Goal: Information Seeking & Learning: Learn about a topic

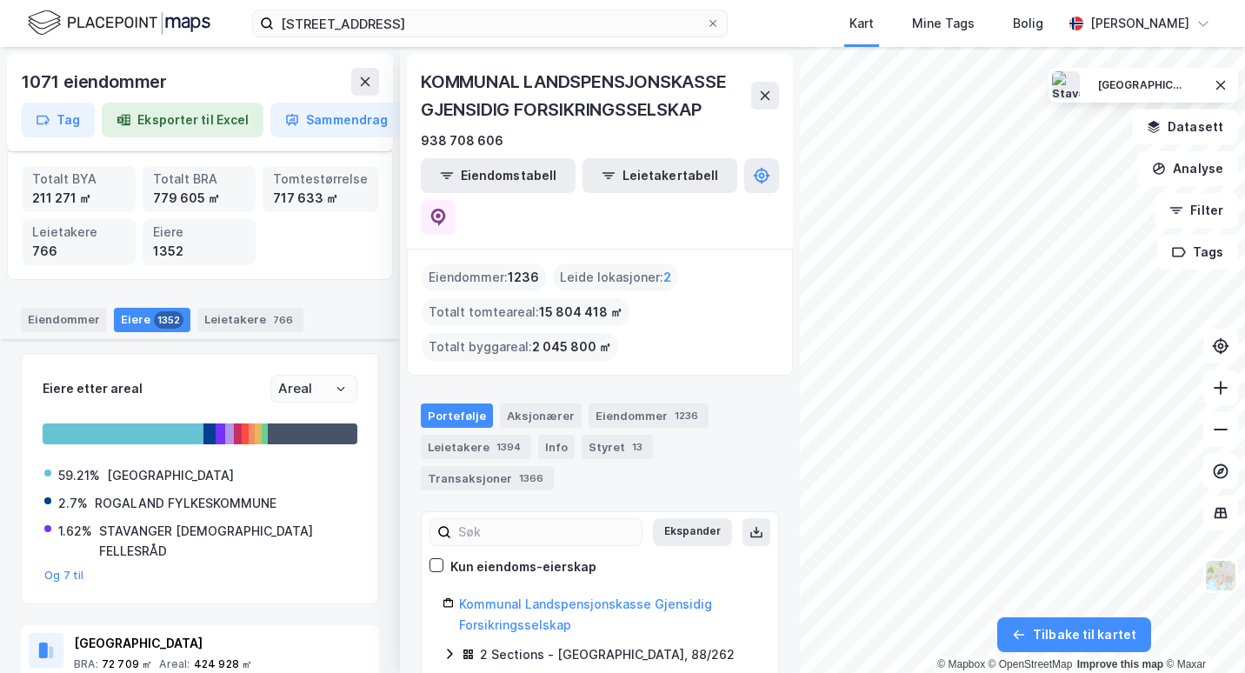
scroll to position [703, 0]
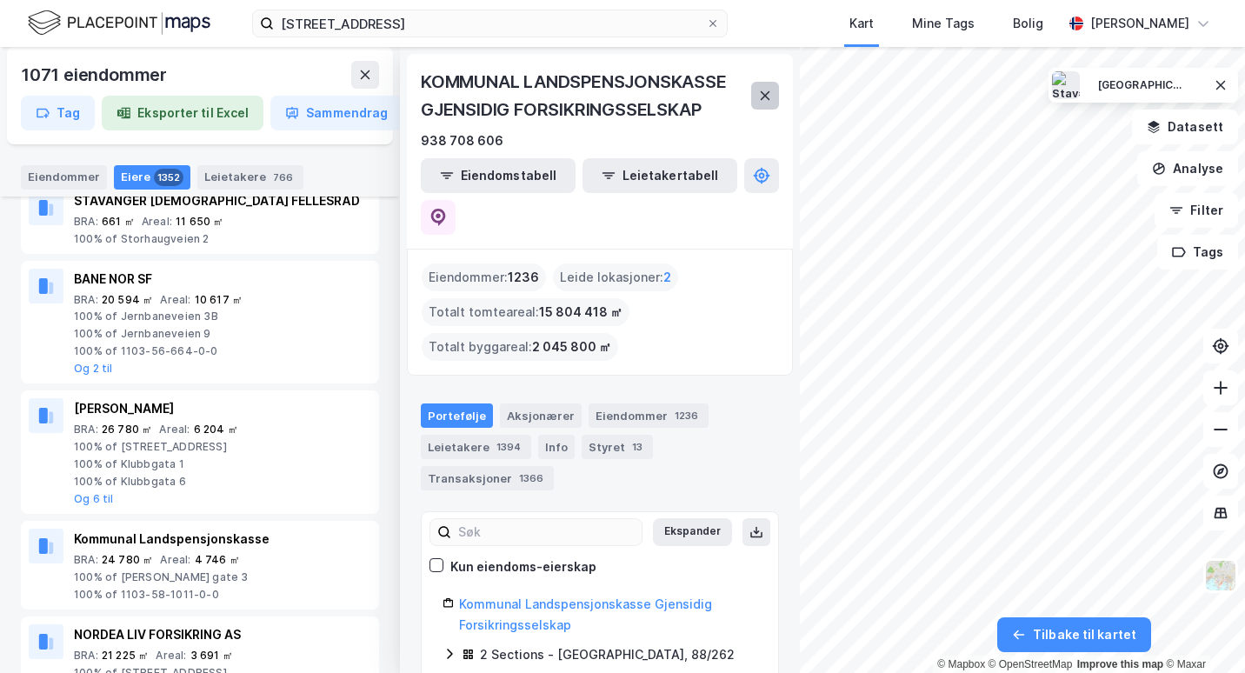
click at [768, 96] on icon at bounding box center [765, 96] width 14 height 14
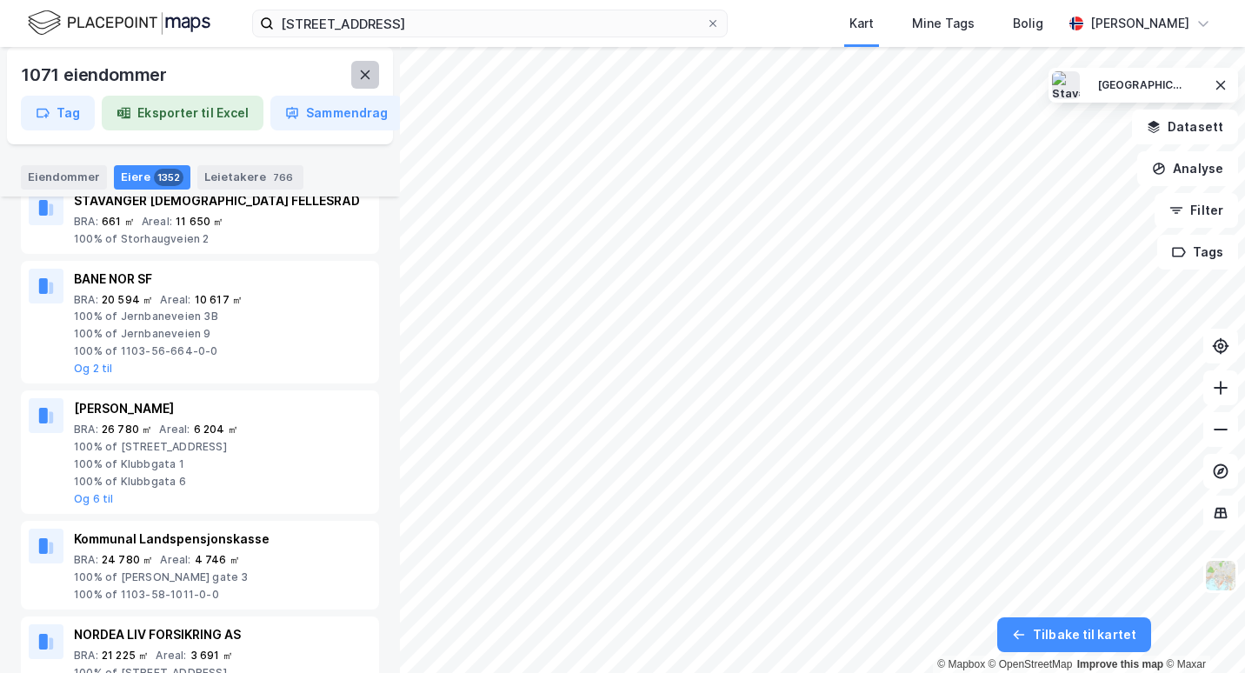
click at [374, 76] on button at bounding box center [365, 75] width 28 height 28
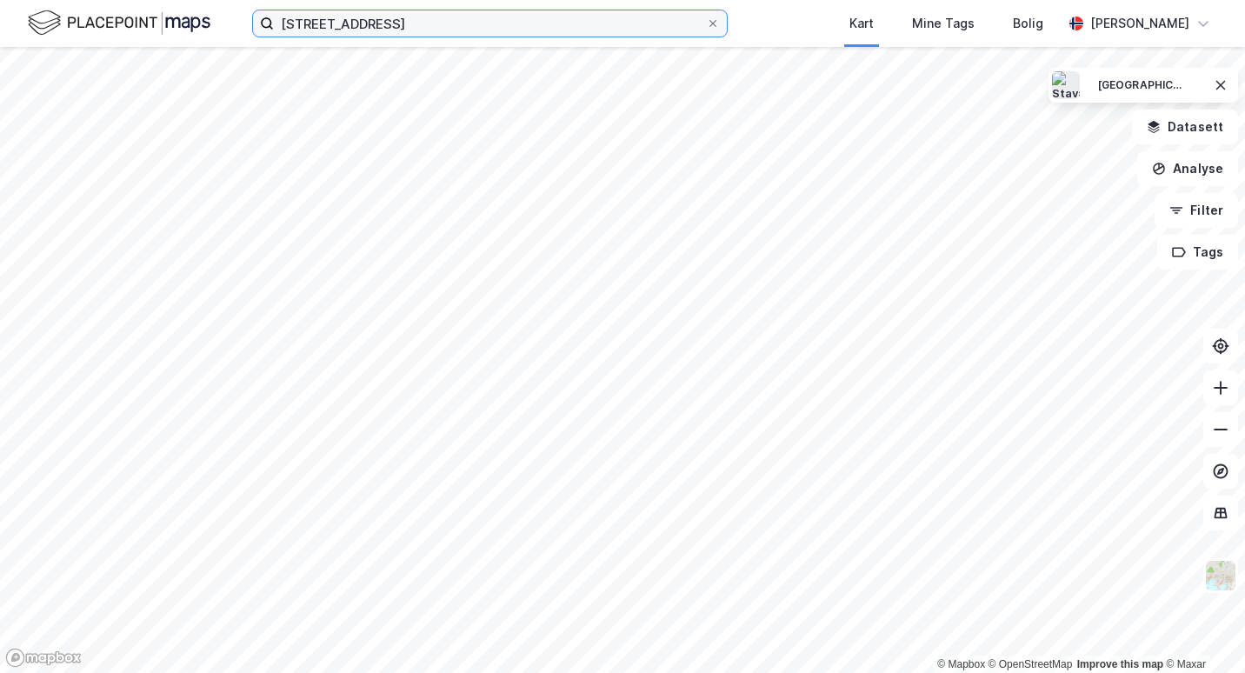
click at [367, 26] on input "[STREET_ADDRESS]" at bounding box center [490, 23] width 432 height 26
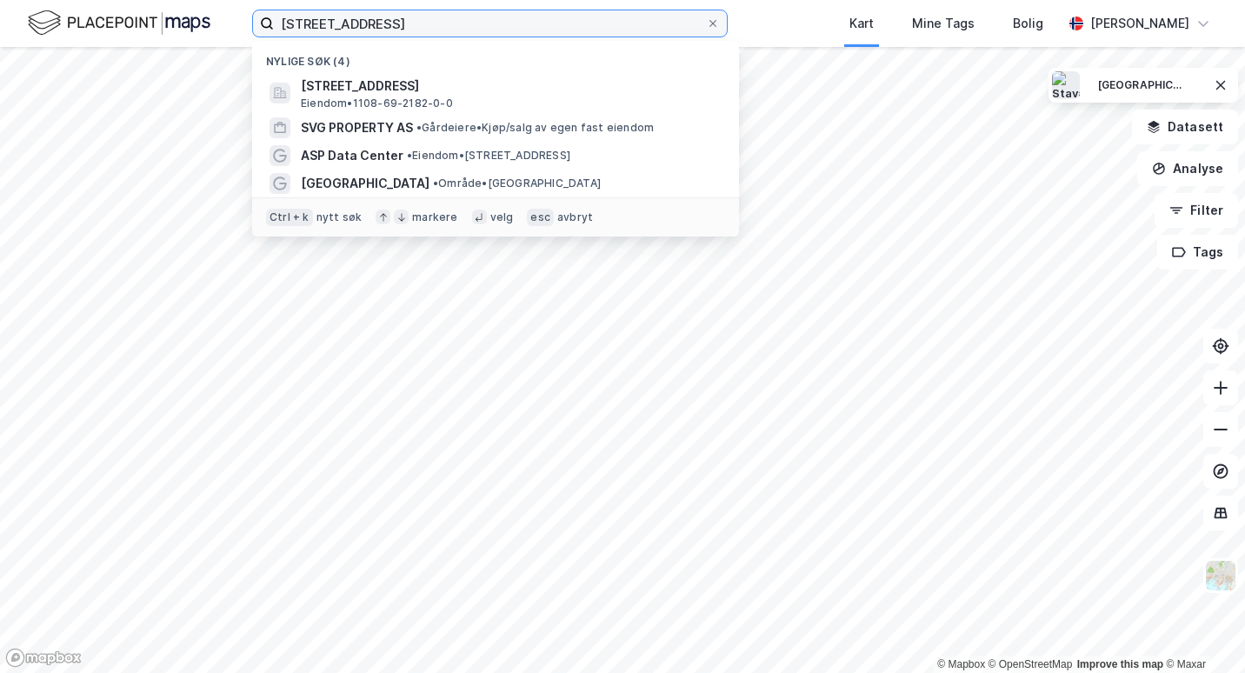
click at [367, 26] on input "[STREET_ADDRESS]" at bounding box center [490, 23] width 432 height 26
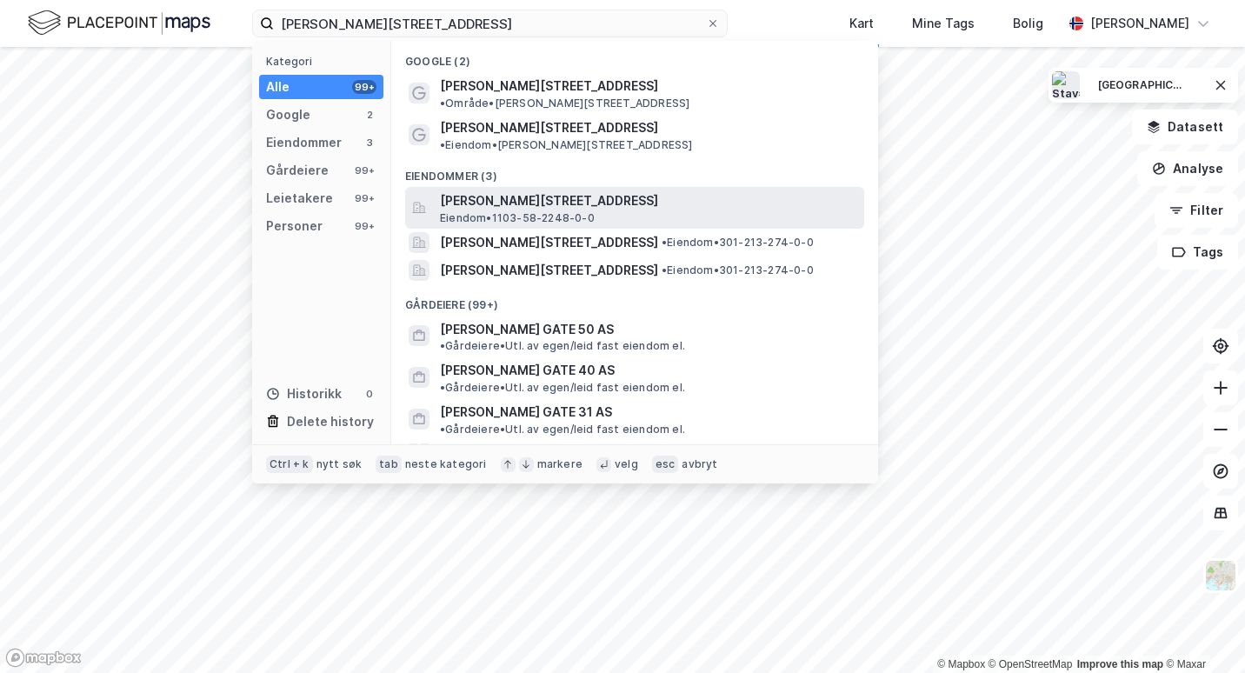
click at [633, 190] on div "[PERSON_NAME][STREET_ADDRESS] Eiendom • 1103-58-2248-0-0" at bounding box center [650, 207] width 421 height 35
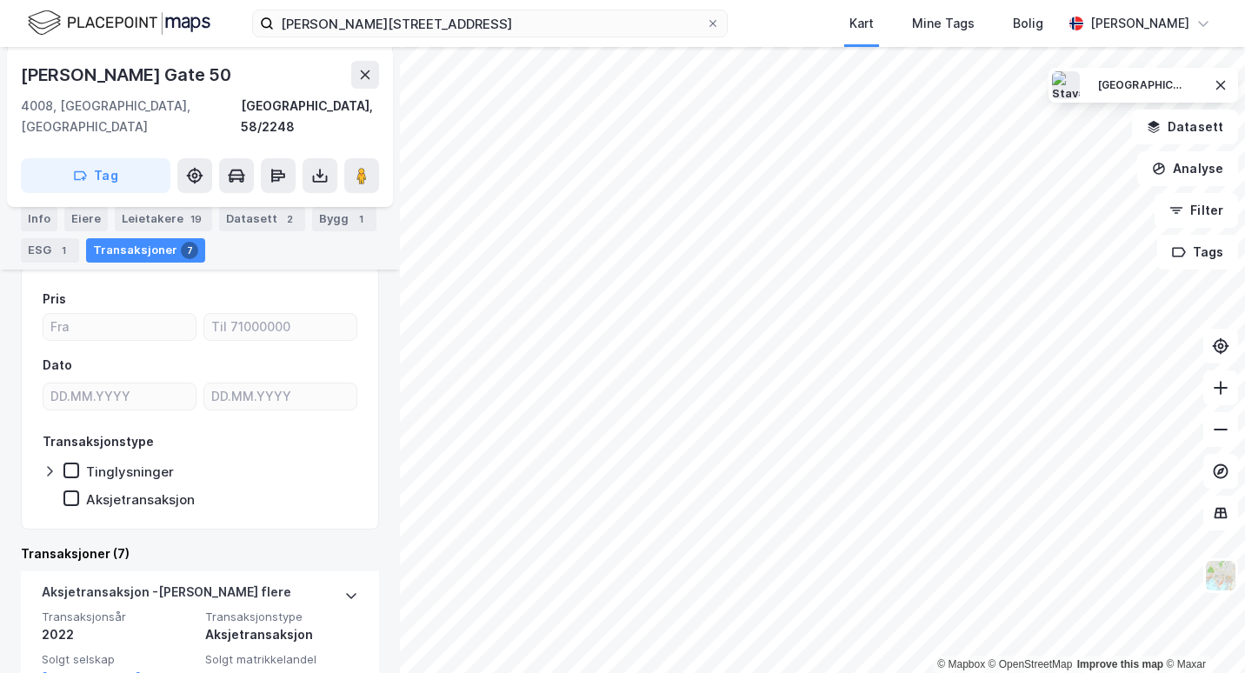
scroll to position [236, 0]
click at [161, 221] on div "Leietakere 19" at bounding box center [163, 219] width 97 height 24
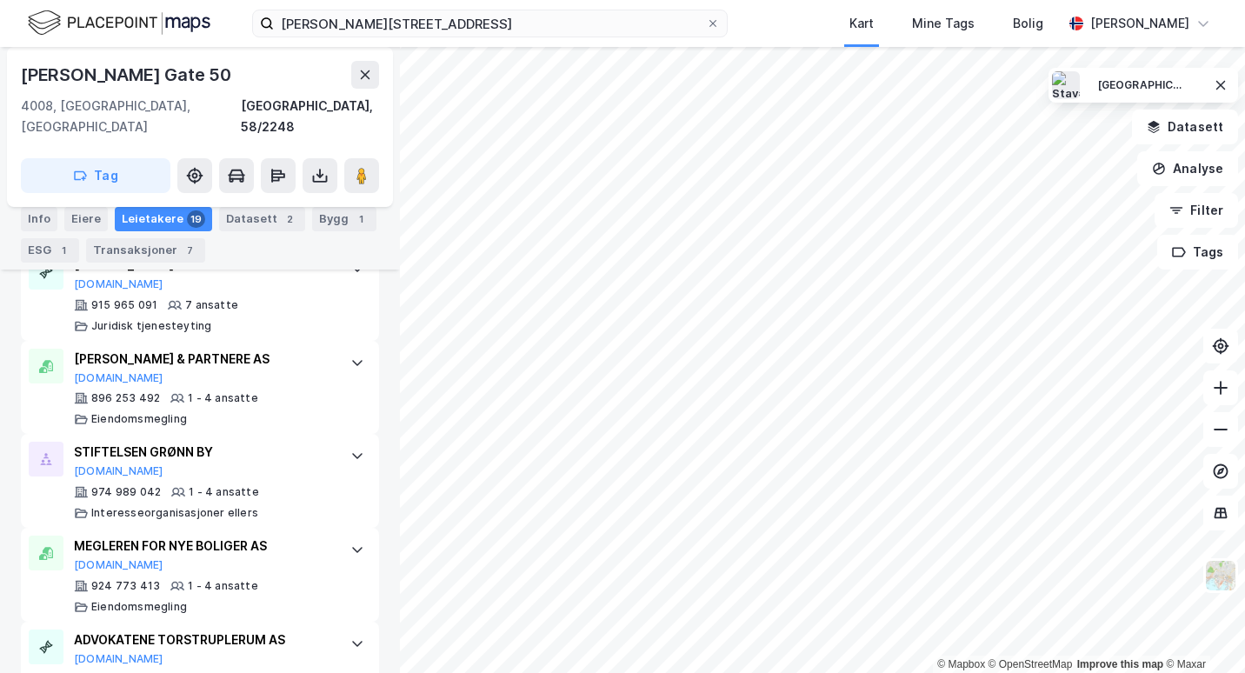
scroll to position [1323, 0]
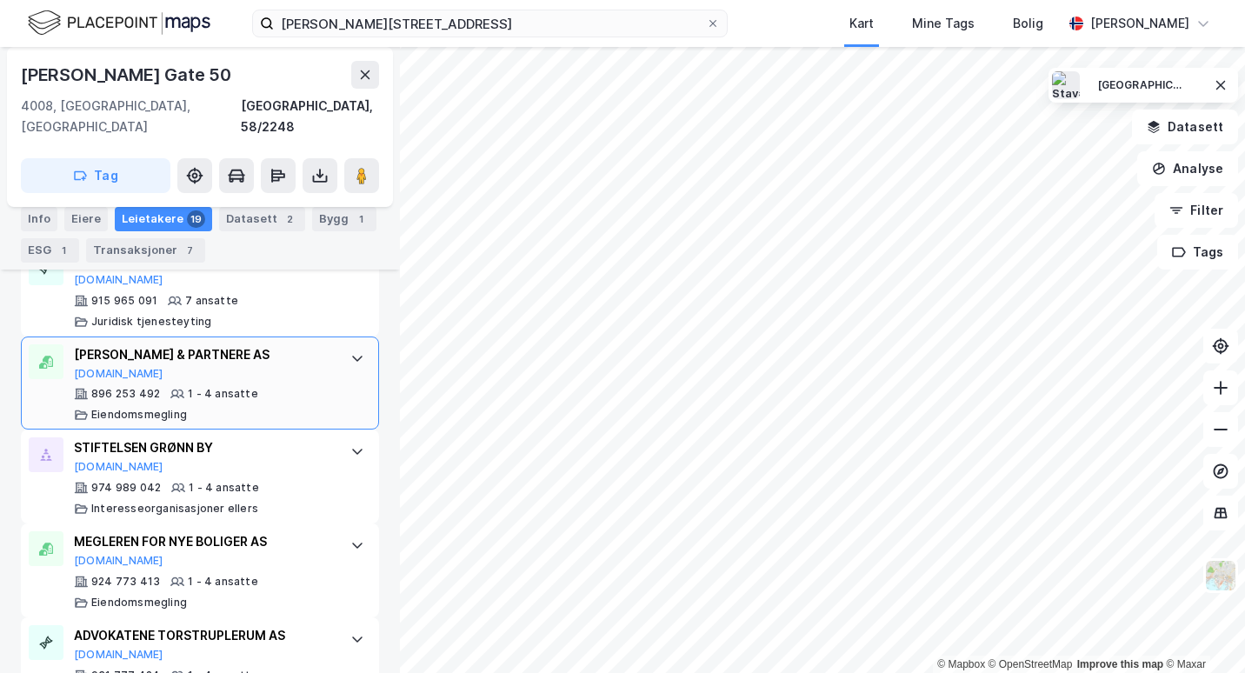
click at [209, 344] on div "[PERSON_NAME] & PARTNERE AS" at bounding box center [203, 354] width 259 height 21
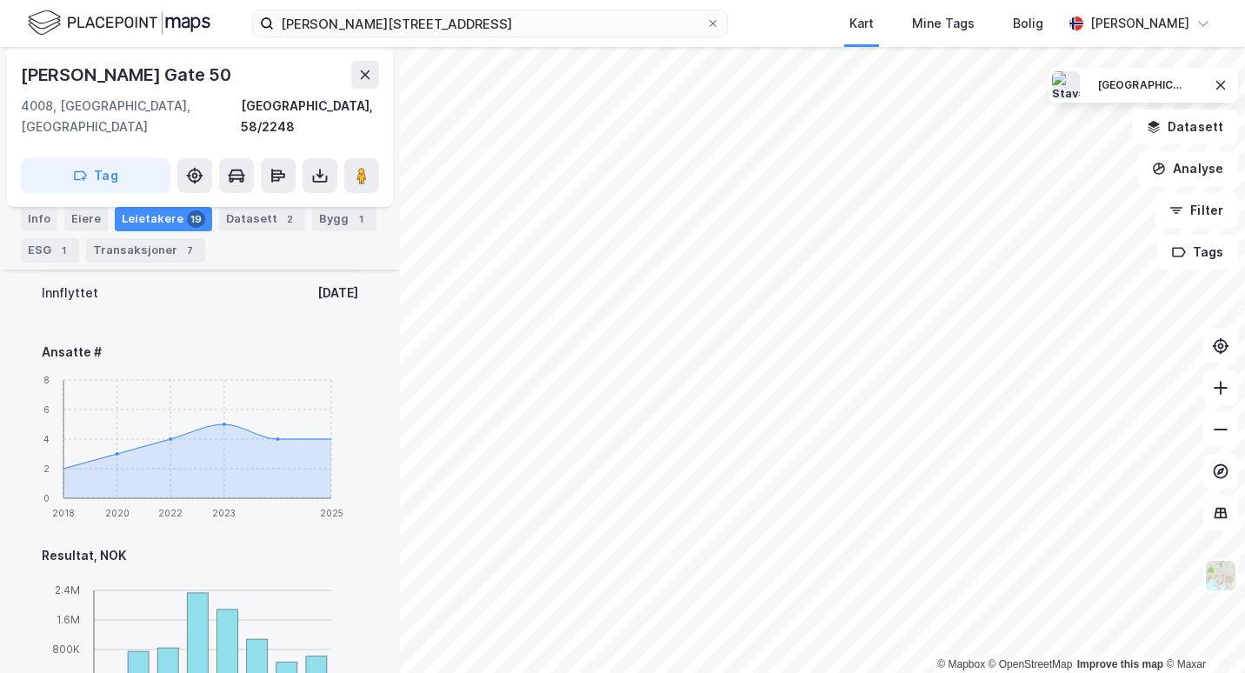
scroll to position [1587, 0]
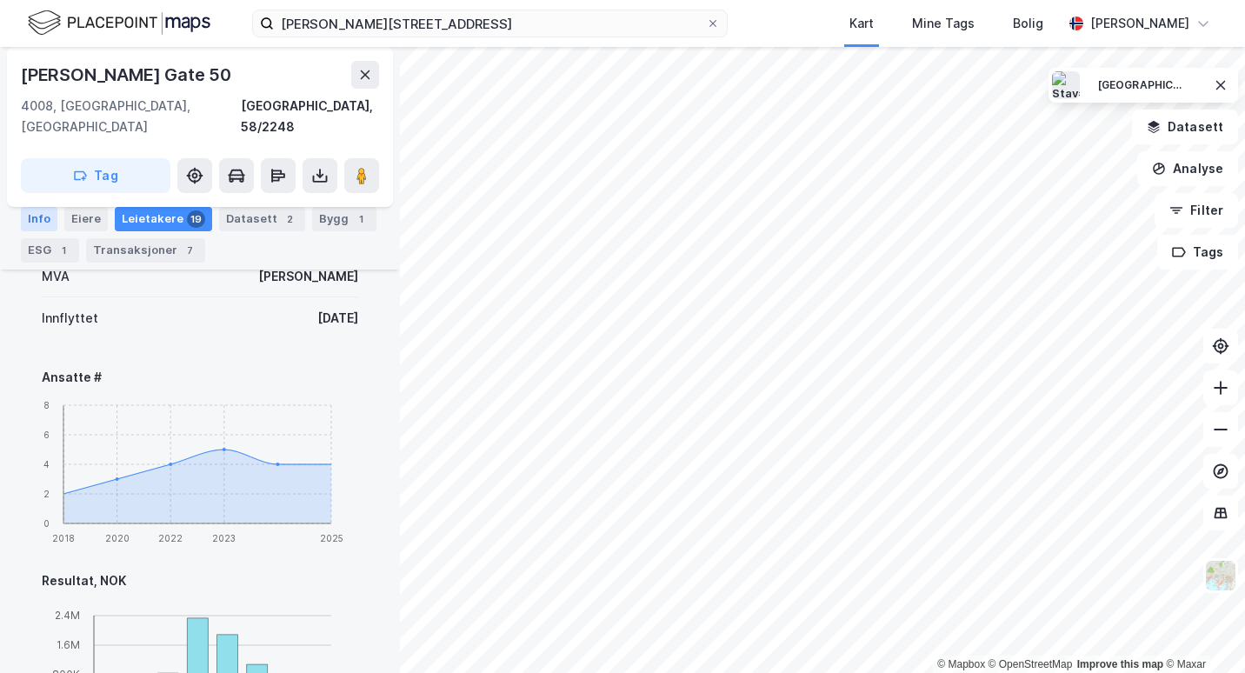
click at [44, 213] on div "Info" at bounding box center [39, 219] width 37 height 24
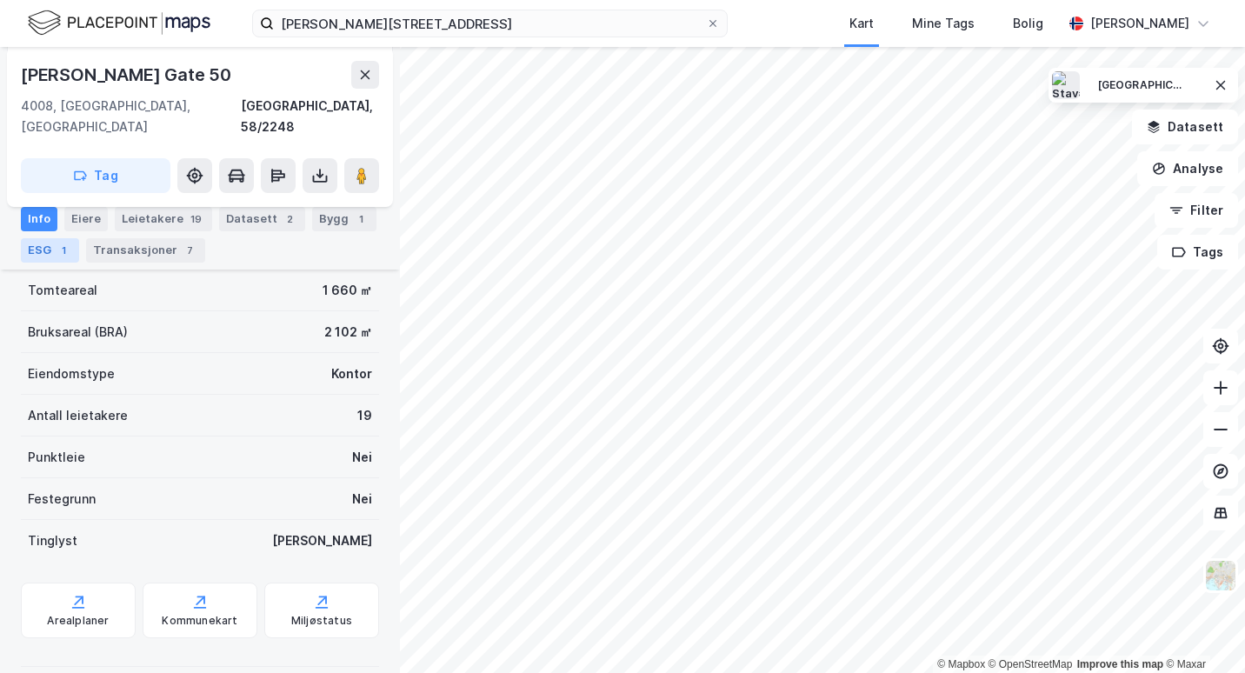
click at [50, 243] on div "ESG 1" at bounding box center [50, 250] width 58 height 24
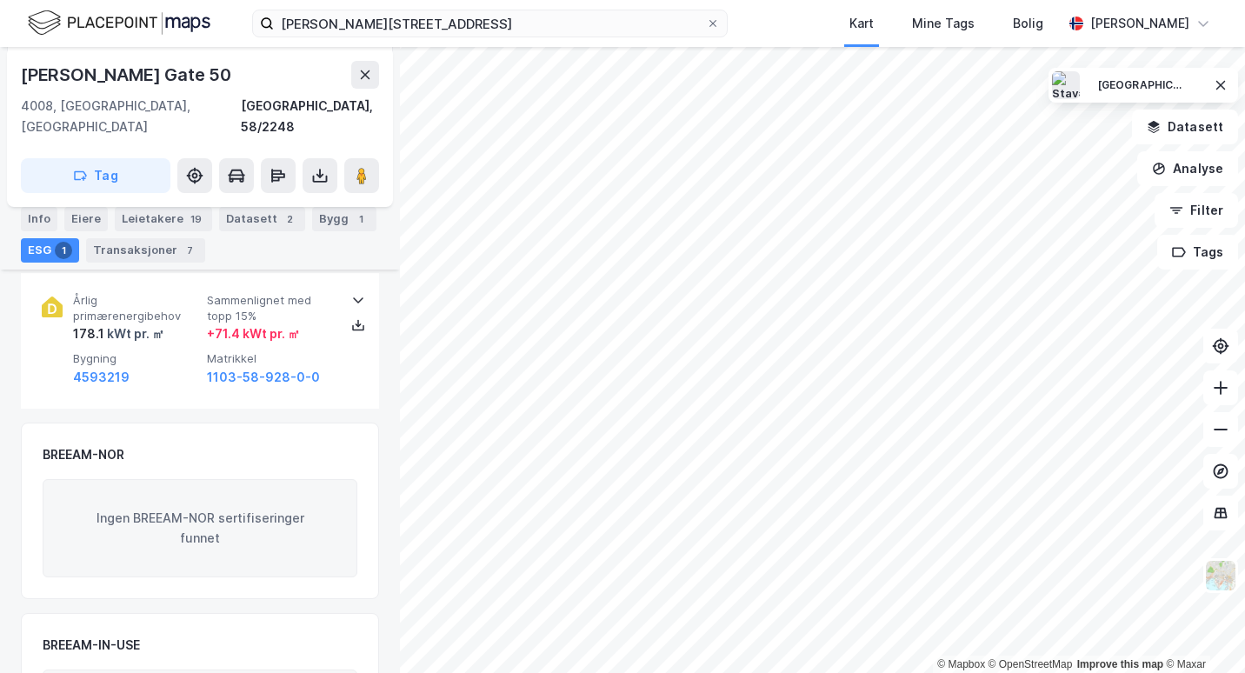
scroll to position [372, 0]
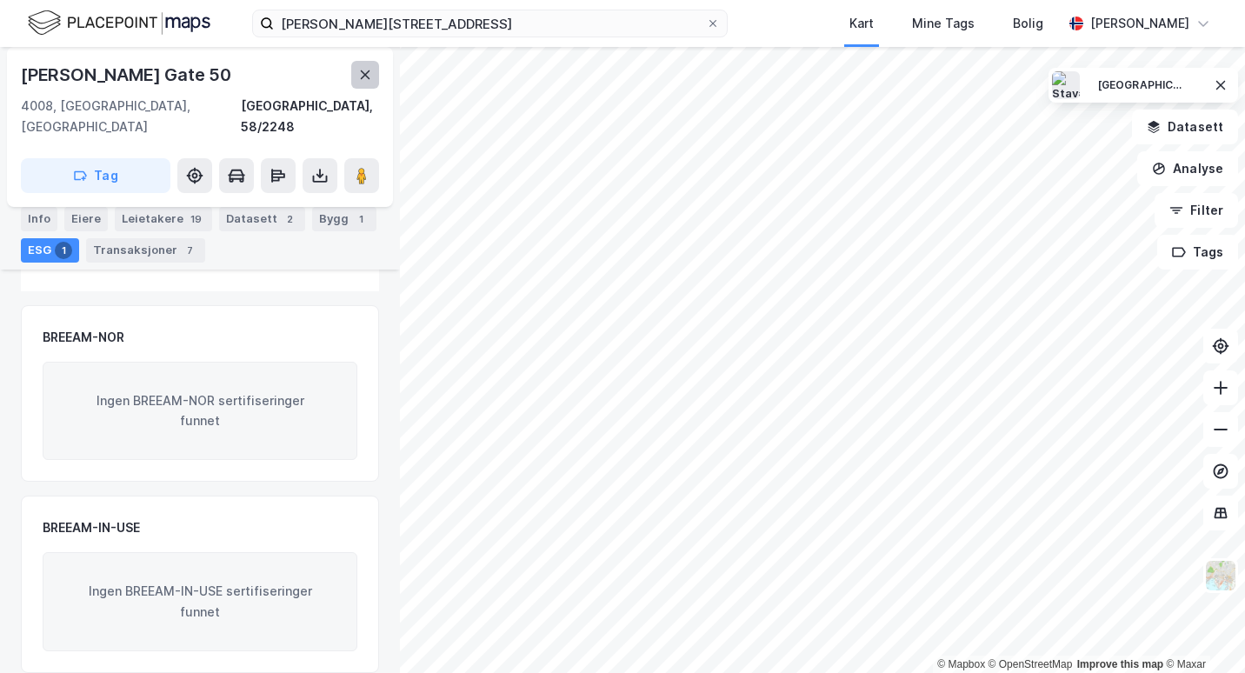
click at [362, 70] on icon at bounding box center [365, 75] width 14 height 14
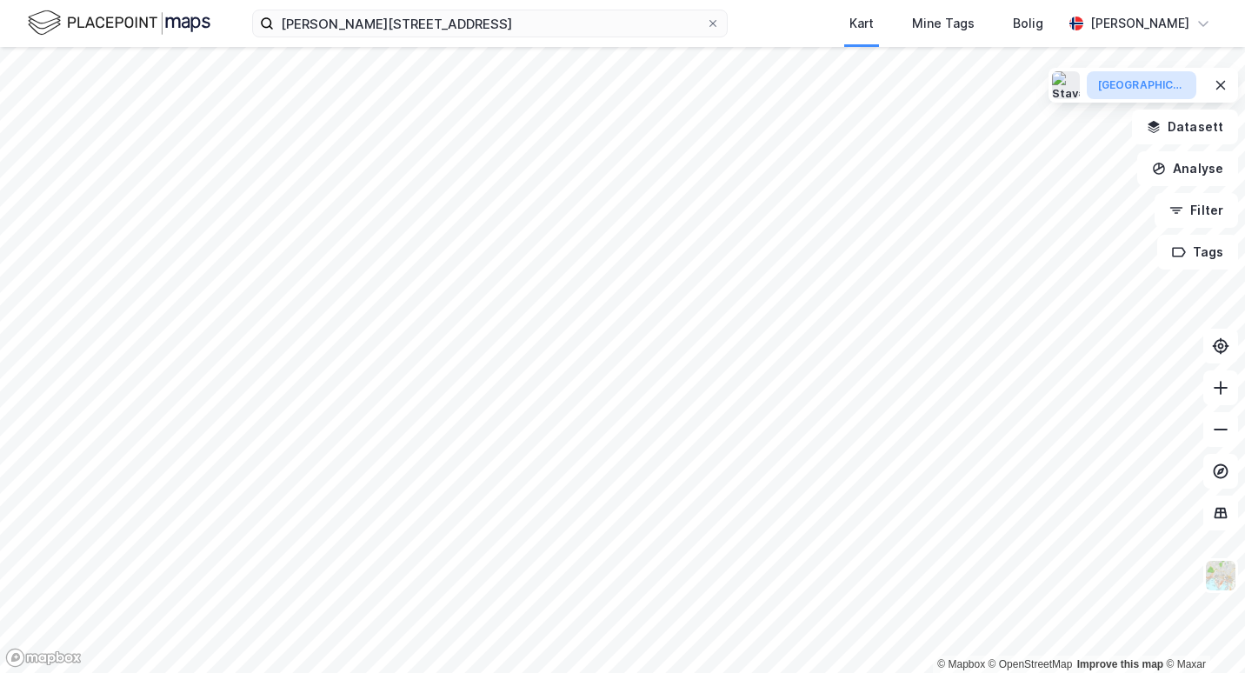
click at [1157, 93] on button "[GEOGRAPHIC_DATA]" at bounding box center [1142, 85] width 110 height 28
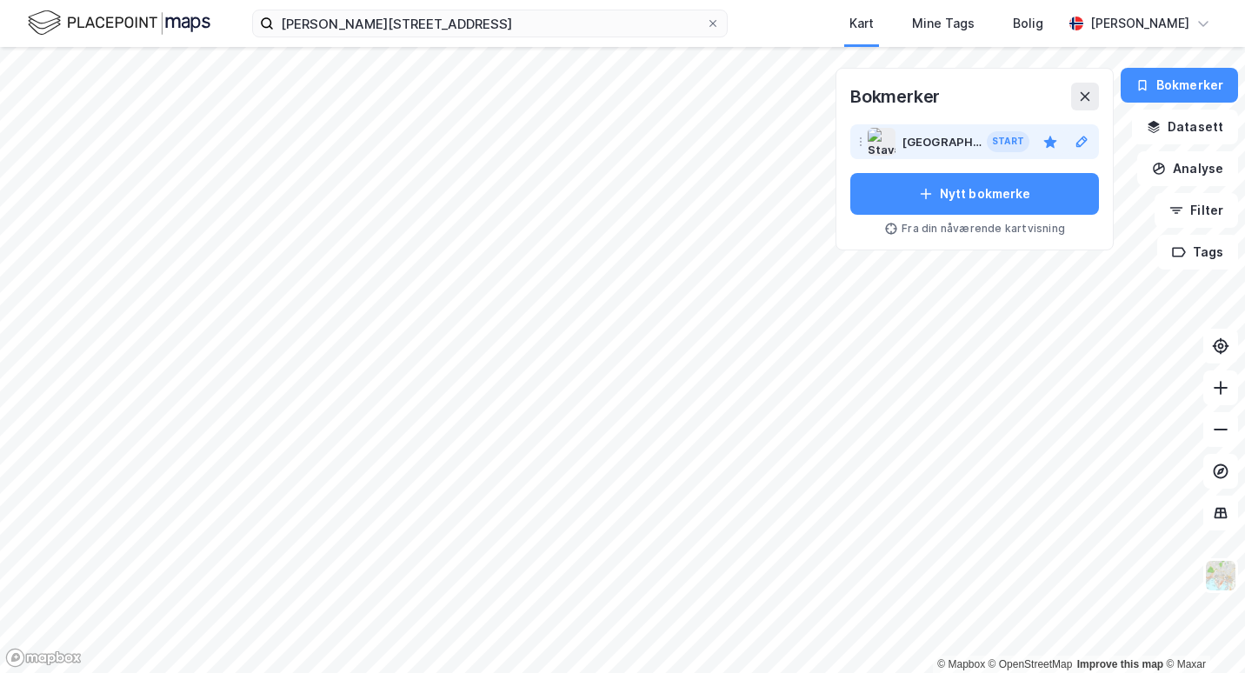
drag, startPoint x: 944, startPoint y: 146, endPoint x: 957, endPoint y: 131, distance: 19.7
click at [957, 131] on div "[GEOGRAPHIC_DATA]" at bounding box center [942, 141] width 81 height 21
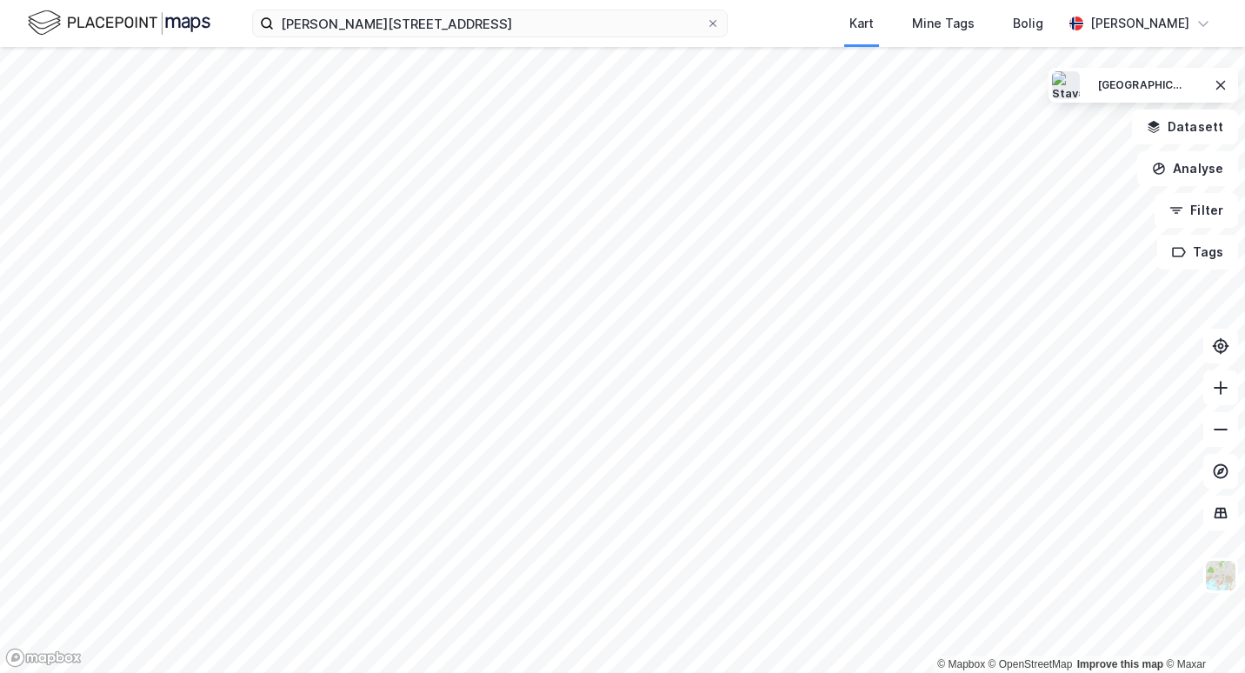
click at [439, 37] on div "[PERSON_NAME] gate 50 Kart Mine Tags [PERSON_NAME]" at bounding box center [622, 23] width 1245 height 47
click at [442, 37] on div "[PERSON_NAME] gate 50 Kart Mine Tags [PERSON_NAME]" at bounding box center [622, 23] width 1245 height 47
click at [437, 20] on input "[PERSON_NAME][STREET_ADDRESS]" at bounding box center [490, 23] width 432 height 26
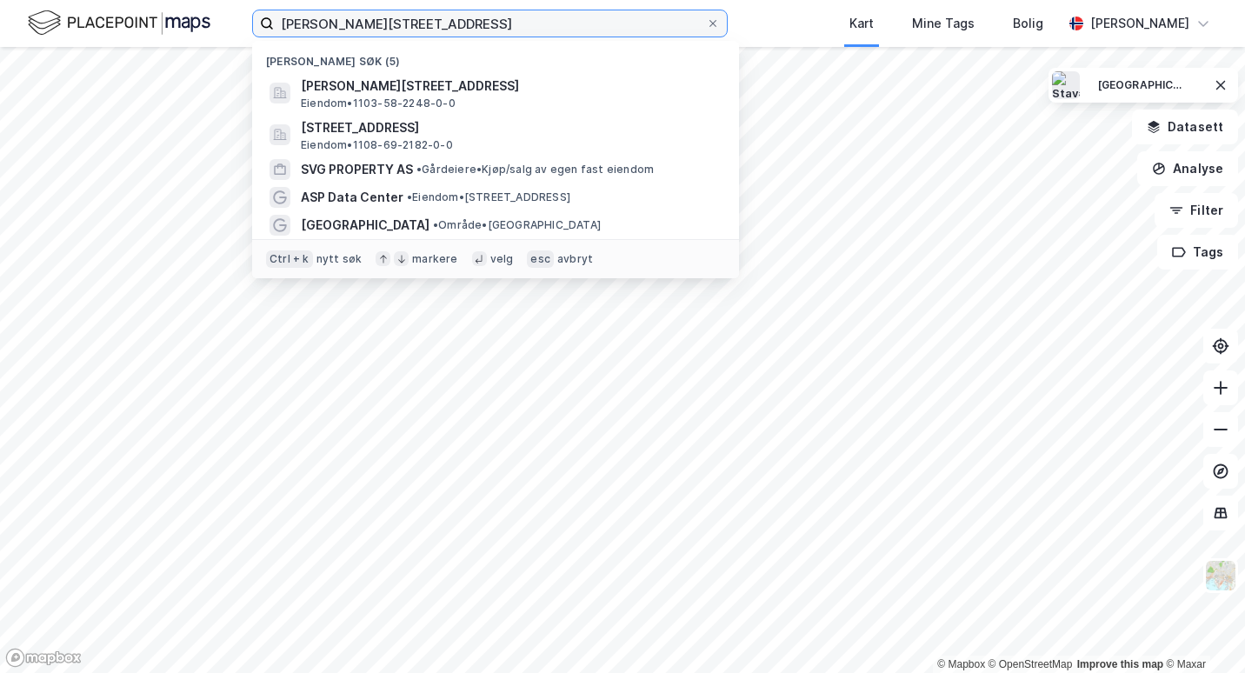
click at [437, 20] on input "[PERSON_NAME][STREET_ADDRESS]" at bounding box center [490, 23] width 432 height 26
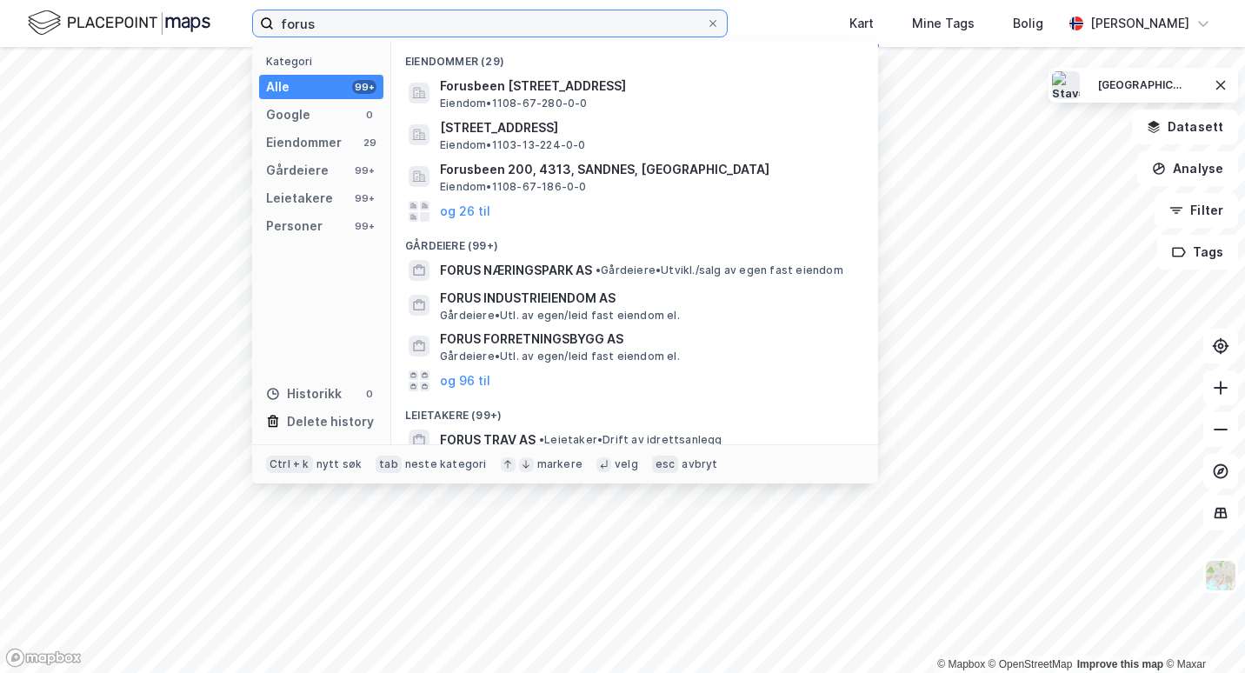
type input "forus"
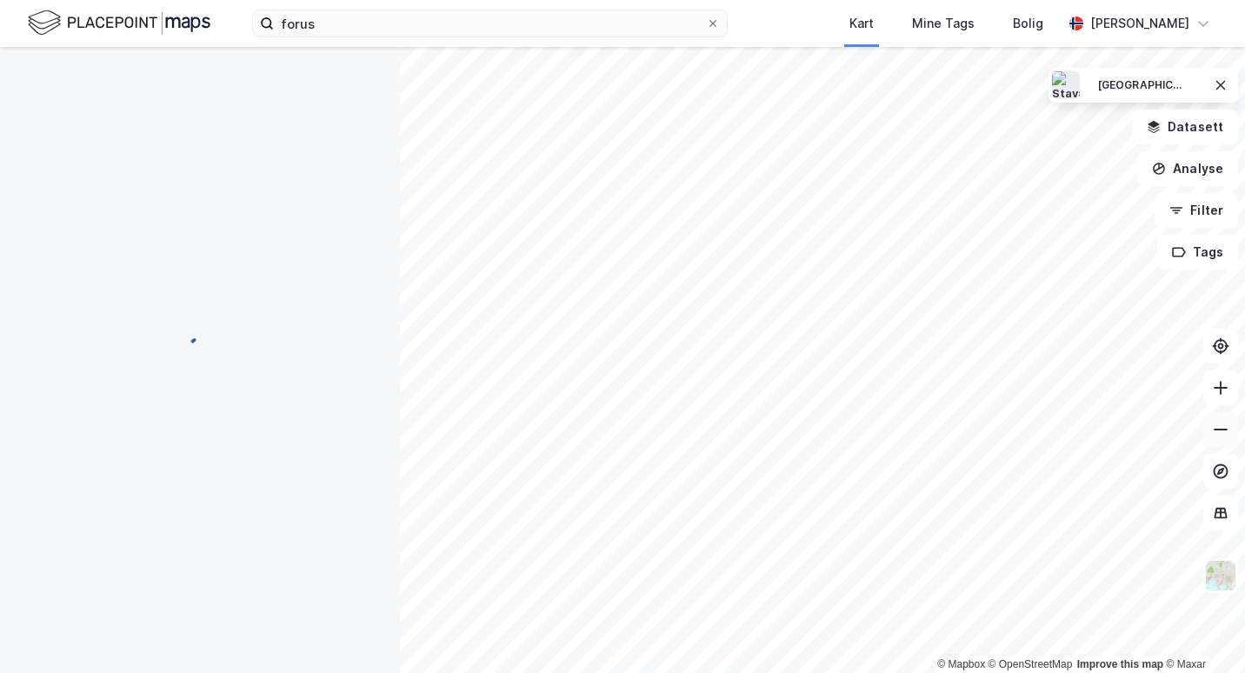
click at [1227, 446] on button at bounding box center [1220, 429] width 35 height 35
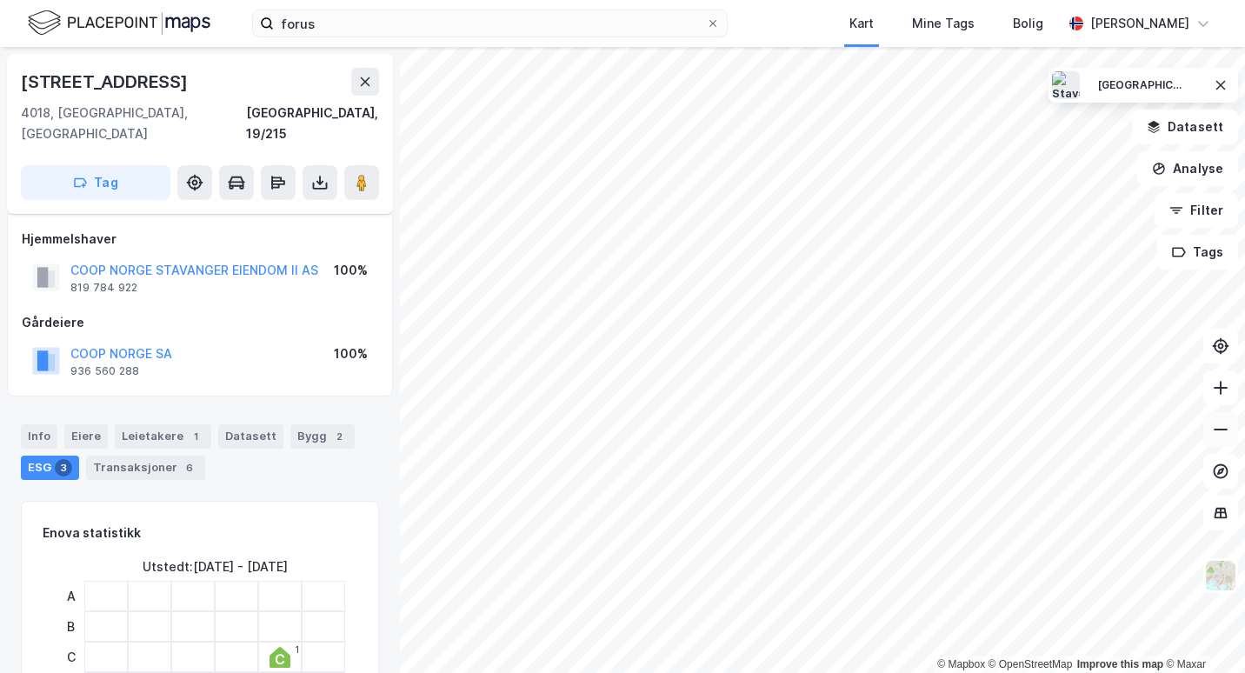
scroll to position [372, 0]
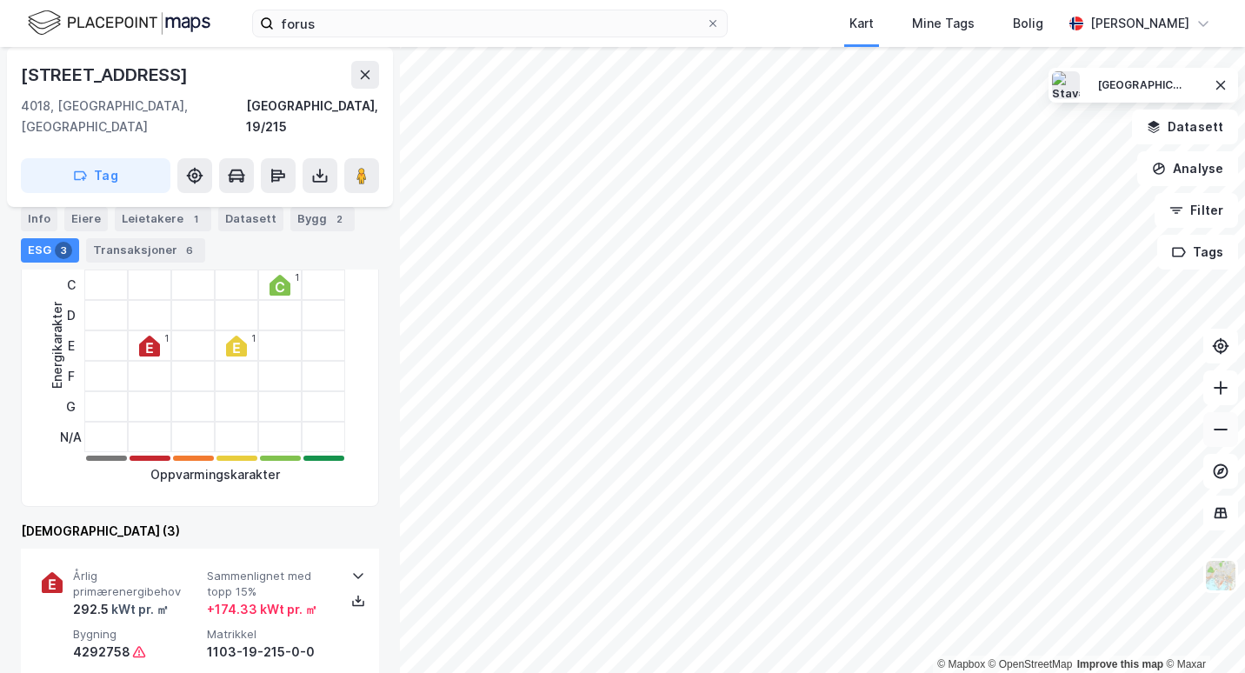
click at [1217, 423] on icon at bounding box center [1220, 429] width 17 height 17
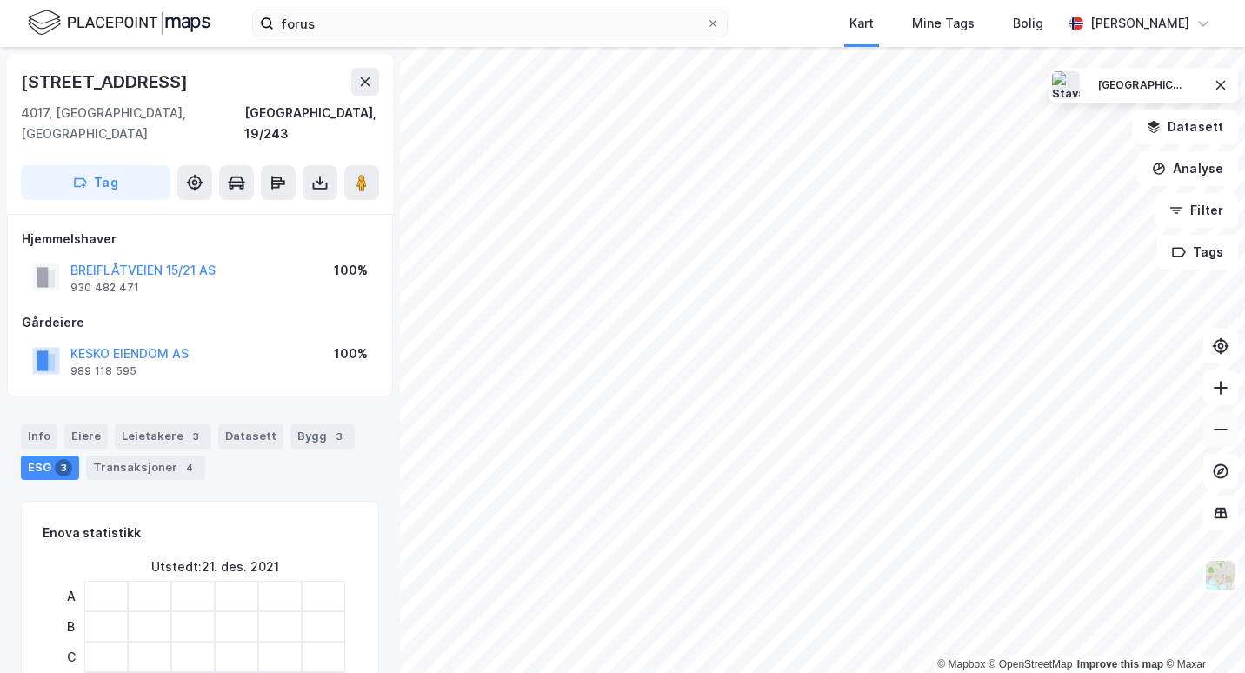
scroll to position [372, 0]
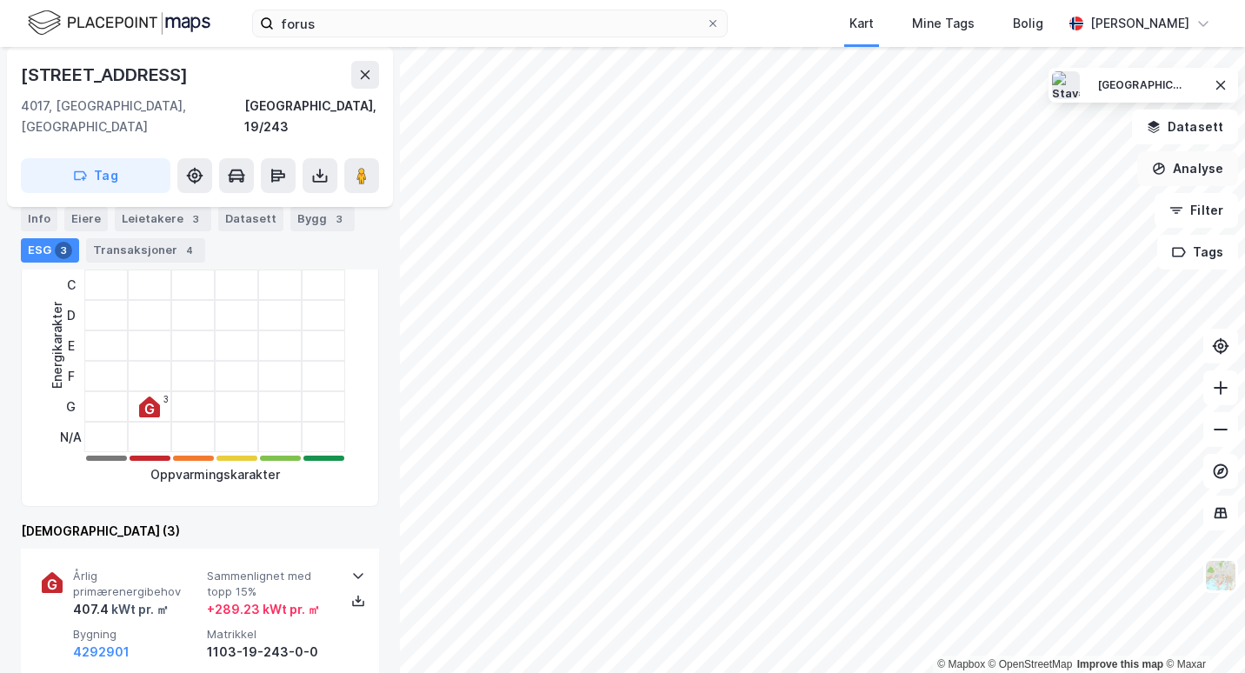
click at [1198, 170] on button "Analyse" at bounding box center [1187, 168] width 101 height 35
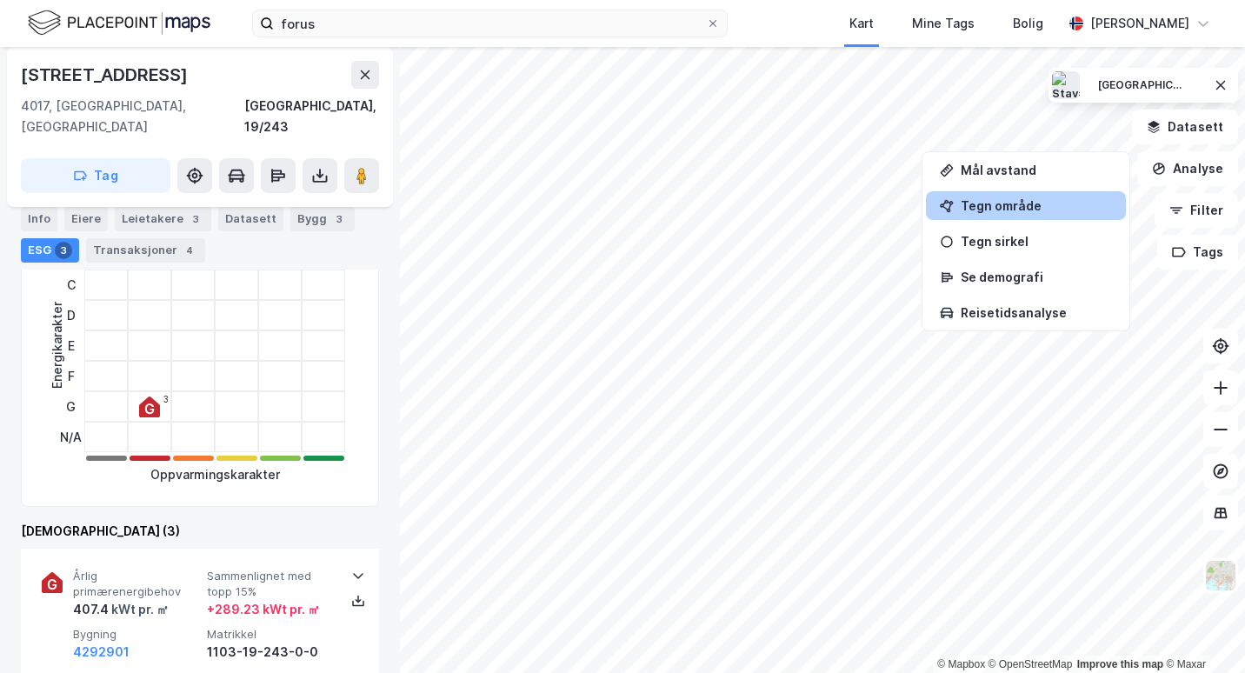
click at [1025, 209] on div "Tegn område" at bounding box center [1036, 205] width 151 height 15
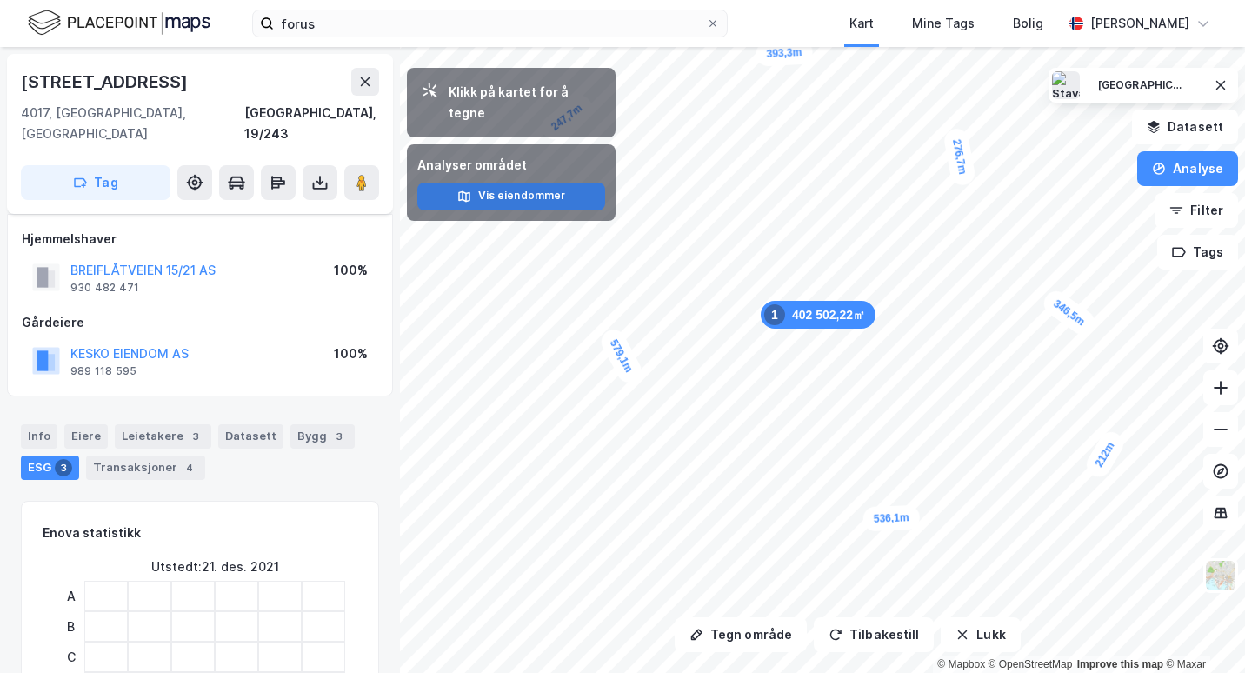
click at [507, 183] on button "Vis eiendommer" at bounding box center [511, 197] width 188 height 28
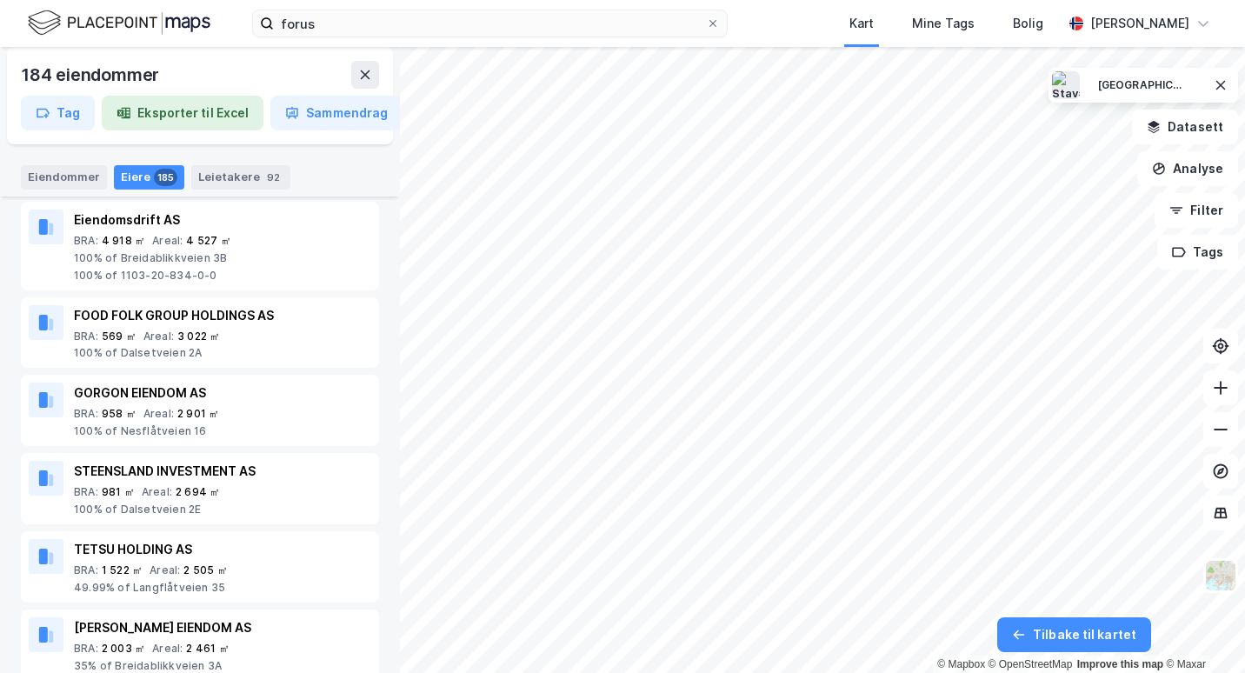
scroll to position [1672, 0]
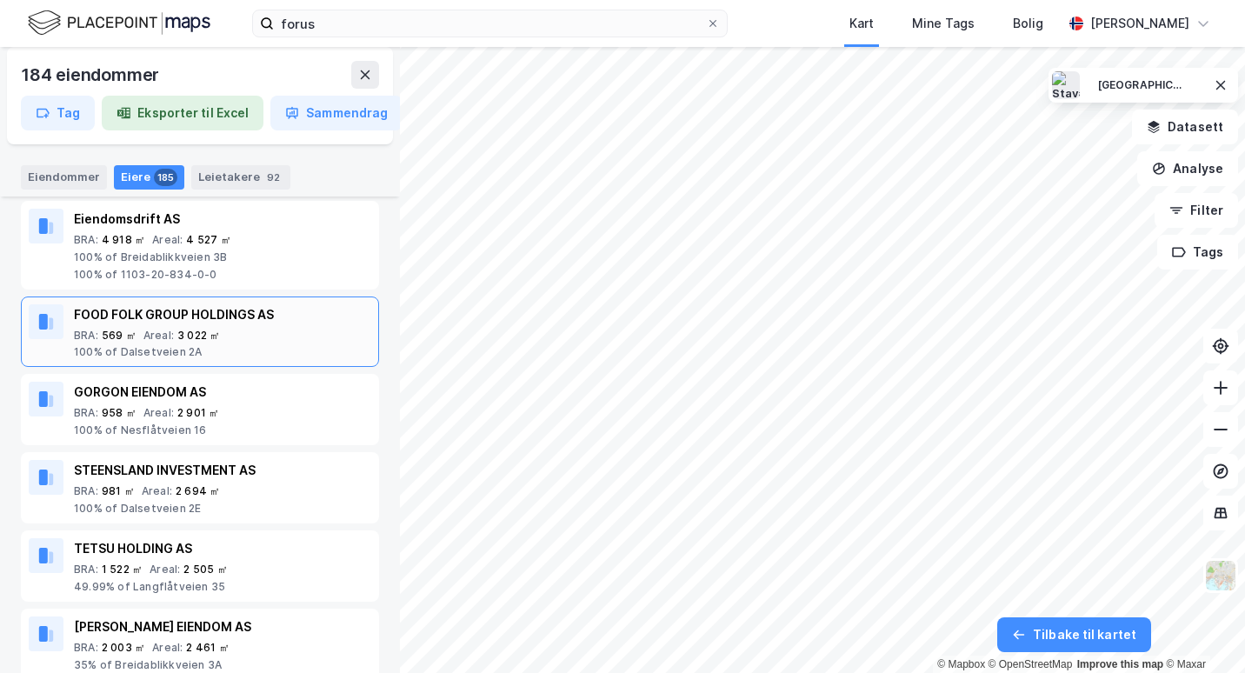
click at [243, 307] on div "FOOD FOLK GROUP HOLDINGS AS" at bounding box center [222, 314] width 297 height 21
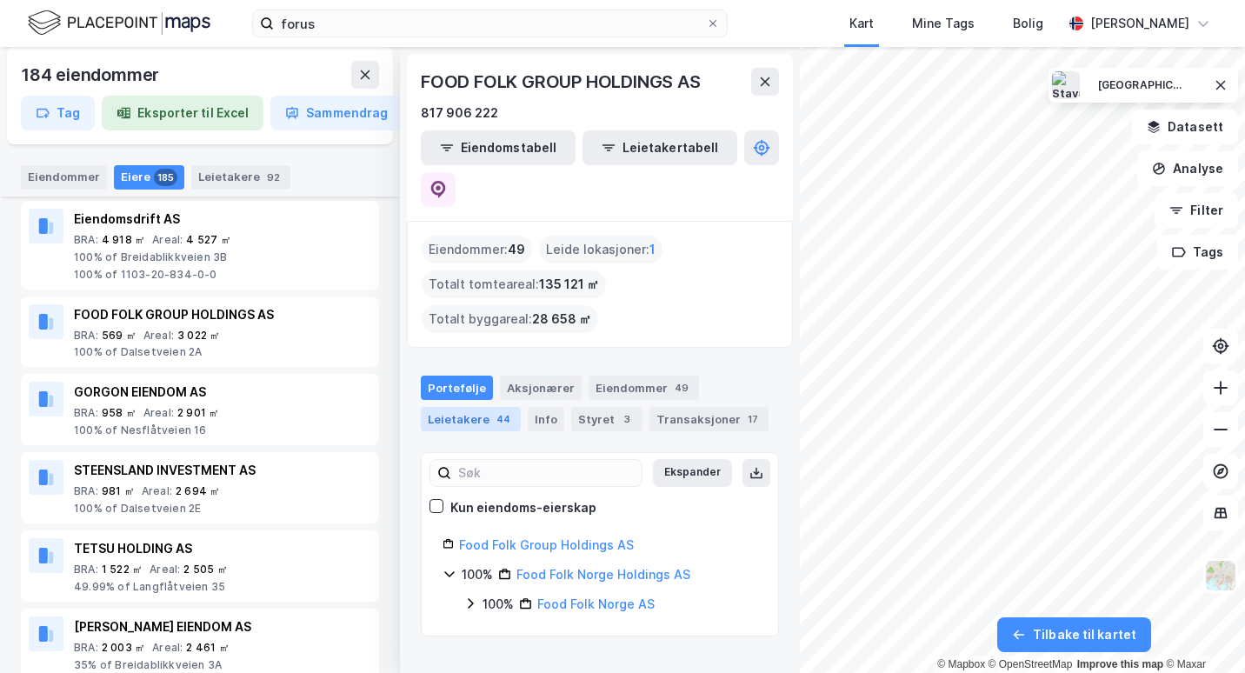
click at [488, 407] on div "Leietakere 44" at bounding box center [471, 419] width 100 height 24
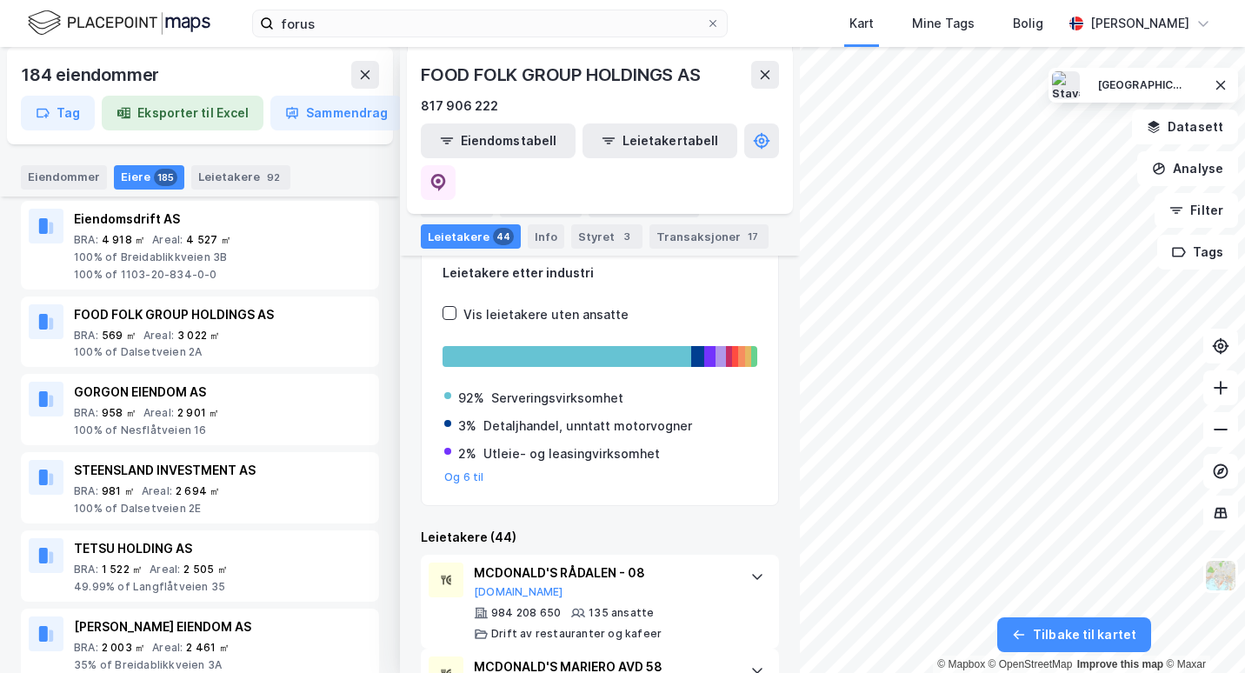
scroll to position [210, 0]
click at [581, 389] on div "Serveringsvirksomhet" at bounding box center [557, 399] width 132 height 21
drag, startPoint x: 581, startPoint y: 347, endPoint x: 651, endPoint y: 387, distance: 81.0
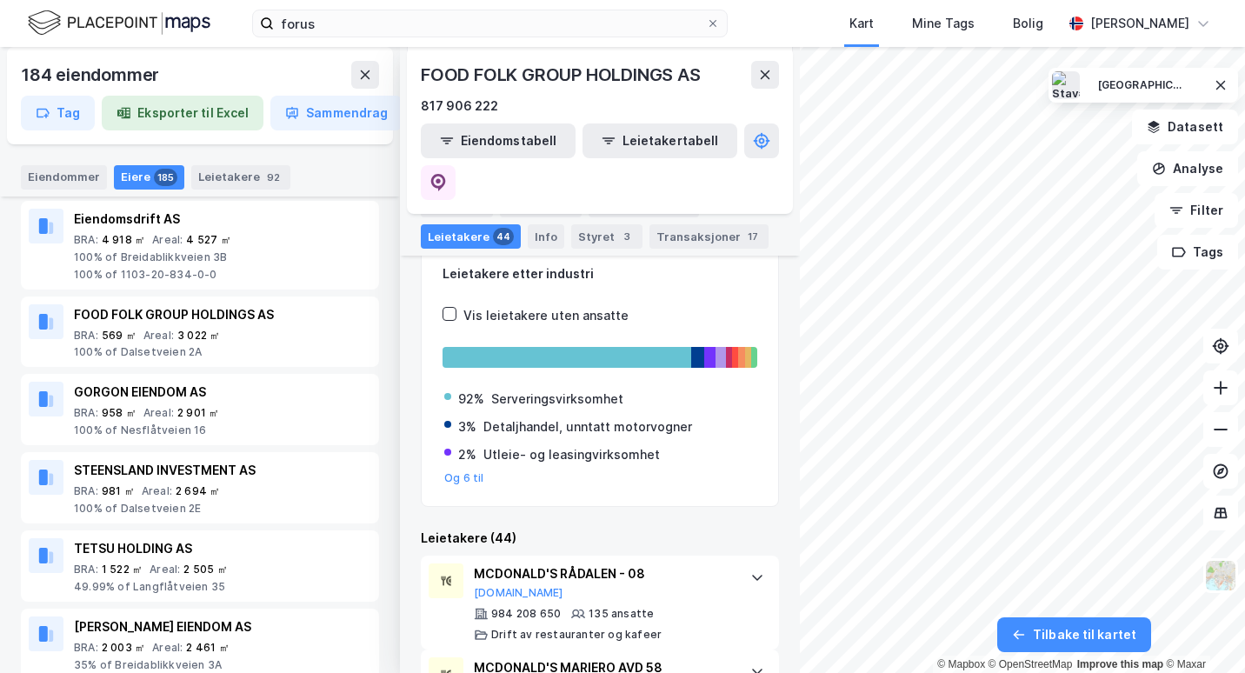
click at [651, 416] on div "Detaljhandel, unntatt motorvogner" at bounding box center [587, 426] width 209 height 21
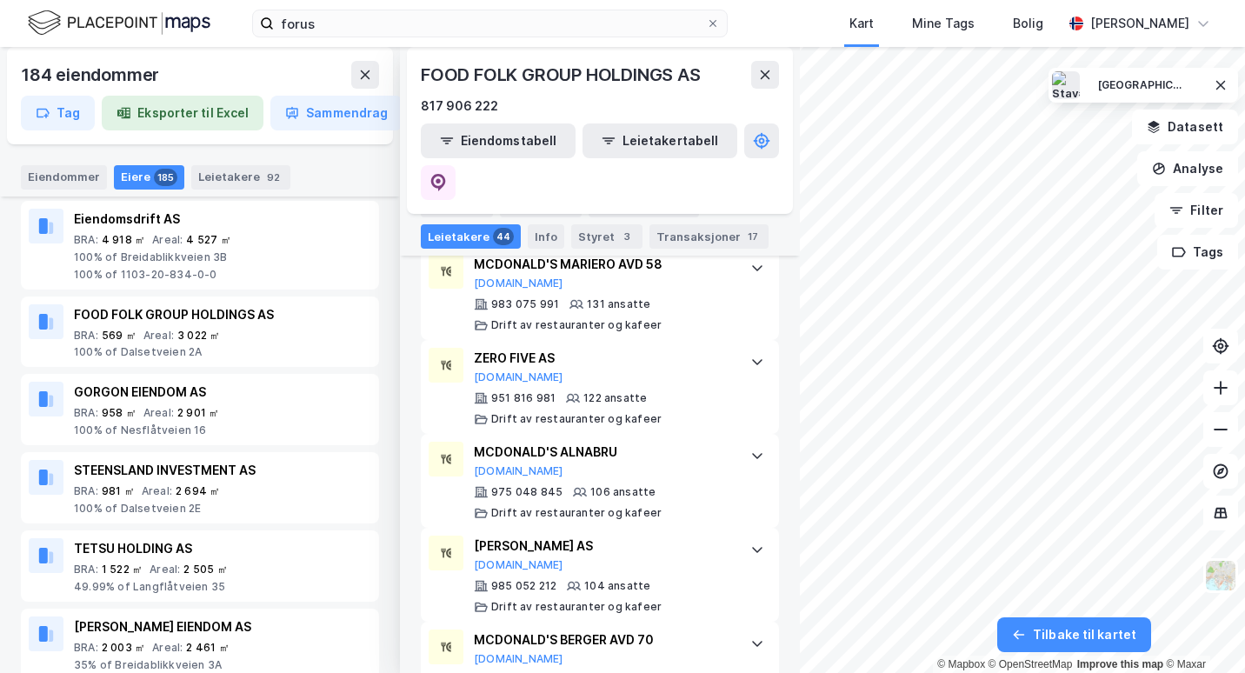
scroll to position [627, 0]
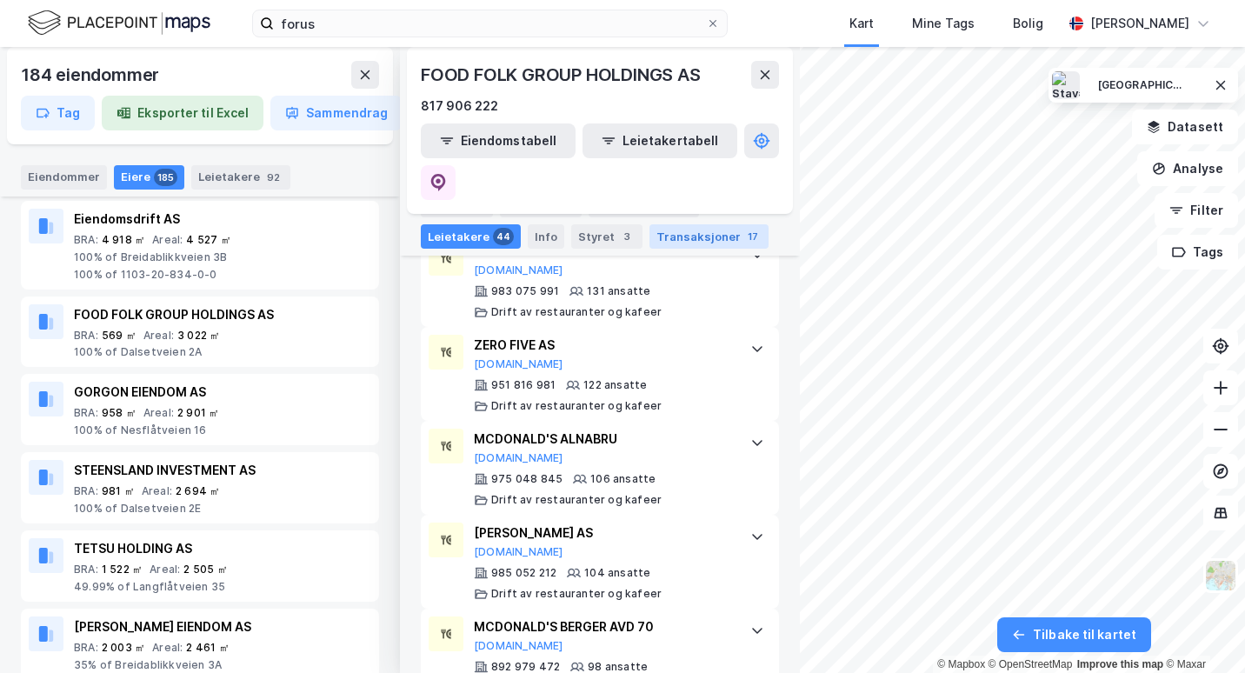
click at [702, 229] on div "Transaksjoner 17" at bounding box center [708, 236] width 119 height 24
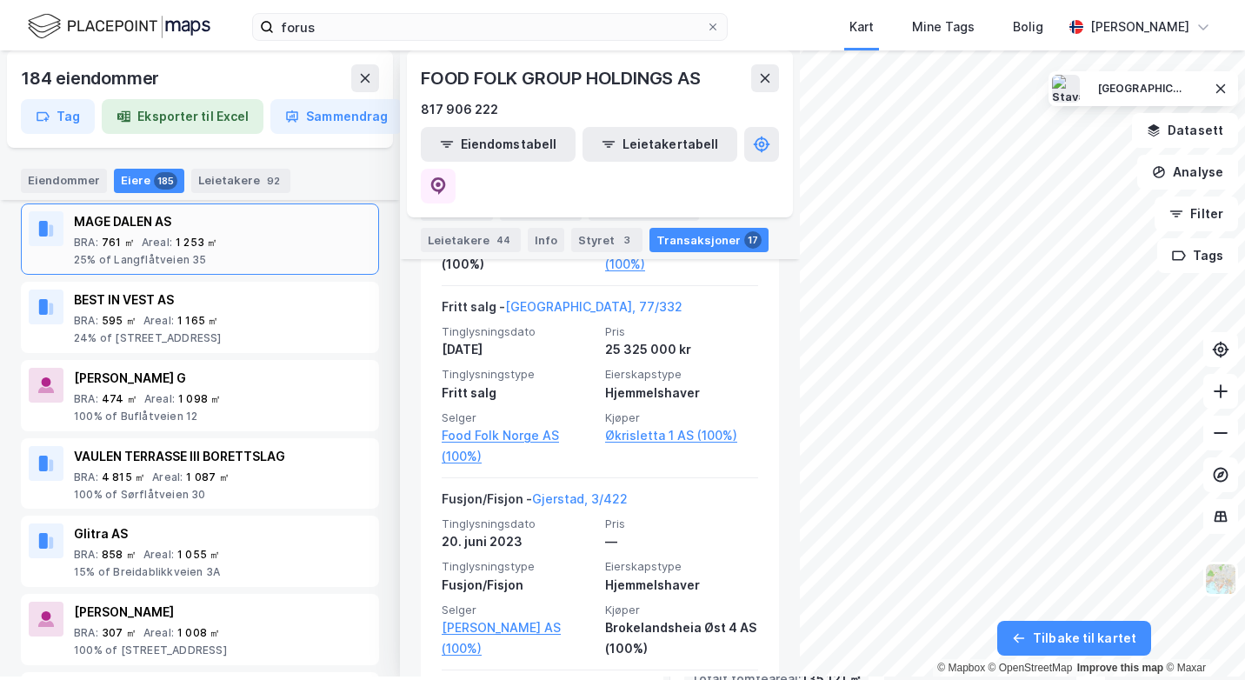
scroll to position [3533, 0]
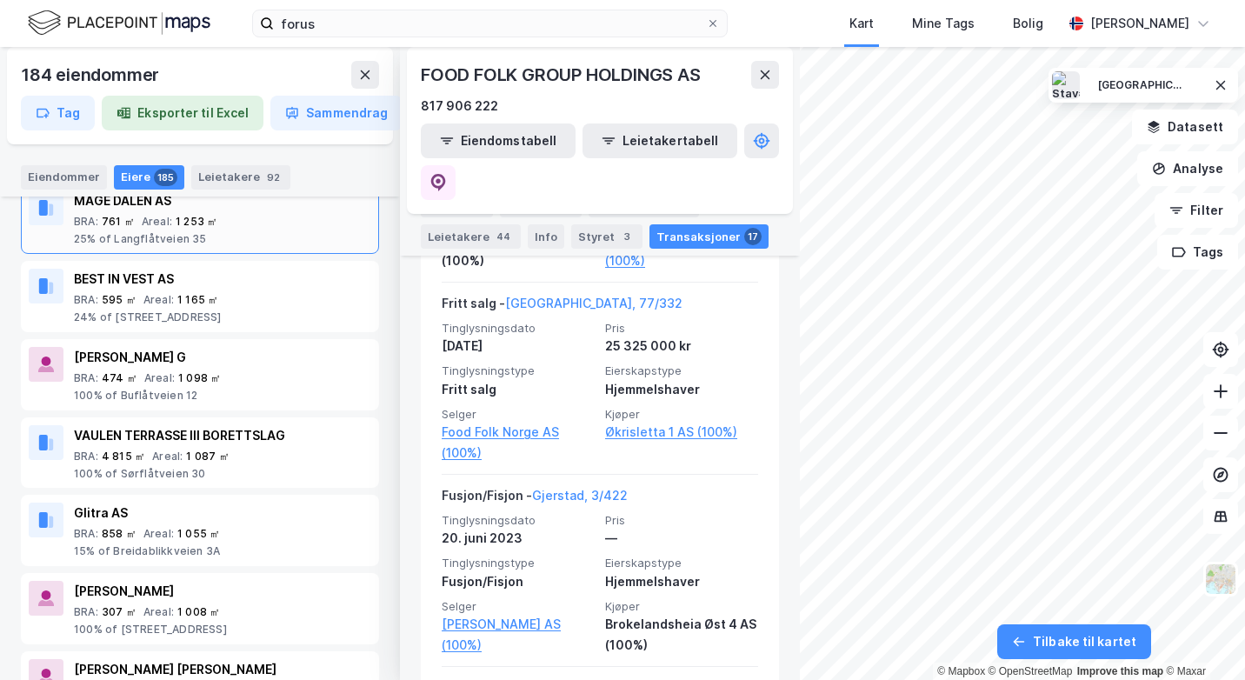
click at [765, 75] on icon at bounding box center [766, 74] width 10 height 9
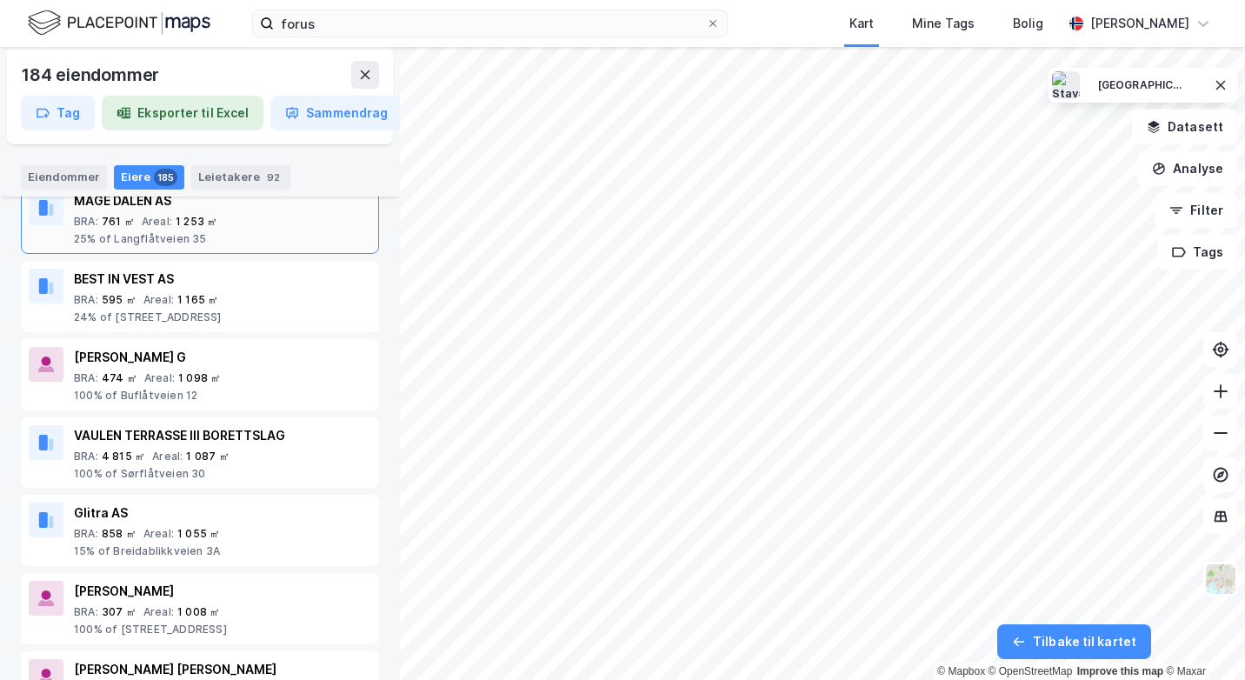
click at [357, 74] on button at bounding box center [365, 75] width 28 height 28
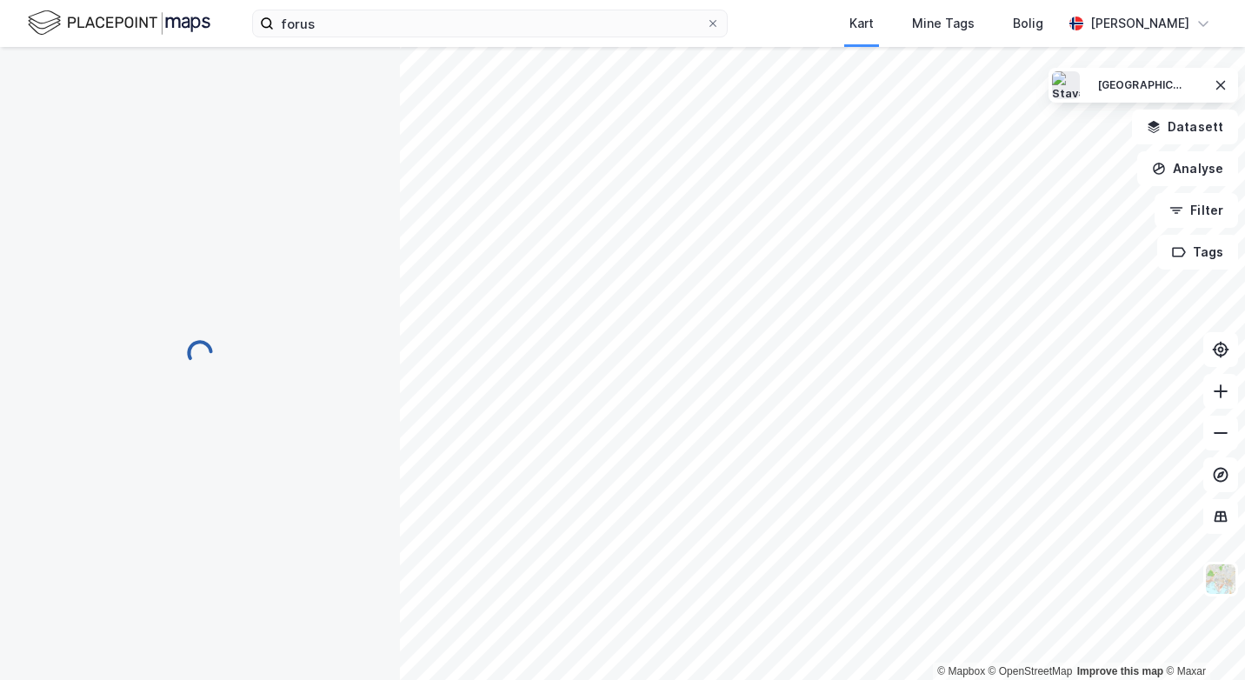
scroll to position [372, 0]
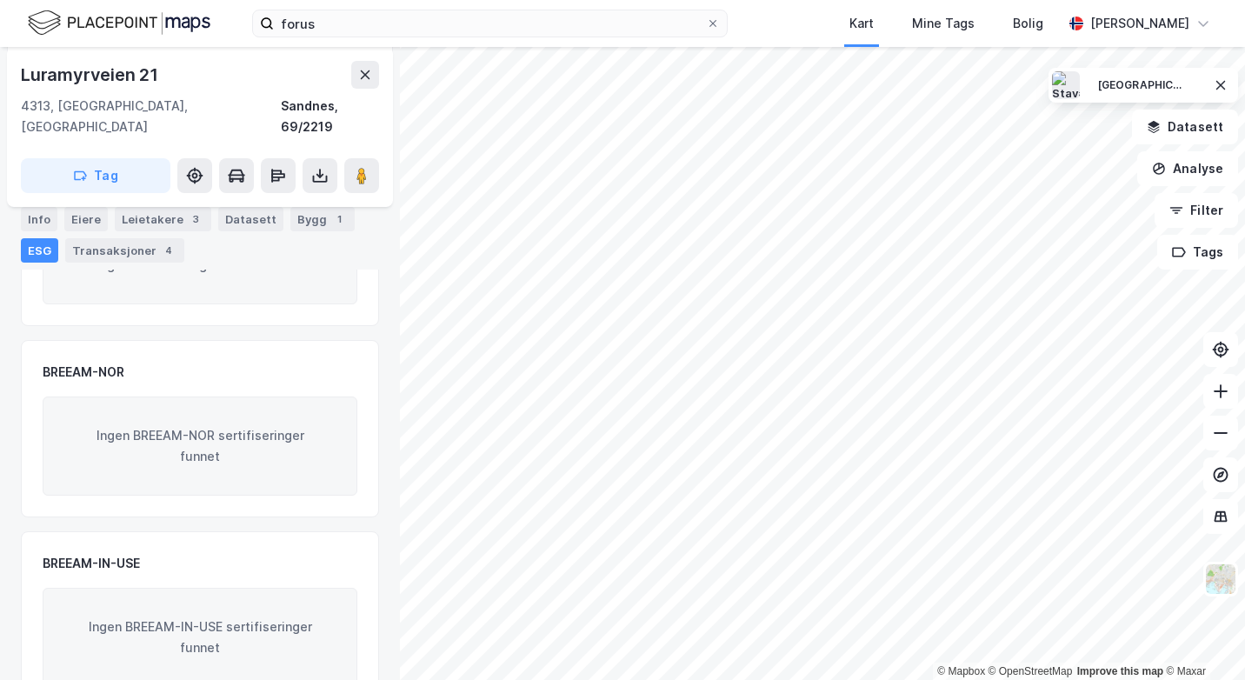
click at [127, 249] on div "Transaksjoner 4" at bounding box center [124, 250] width 119 height 24
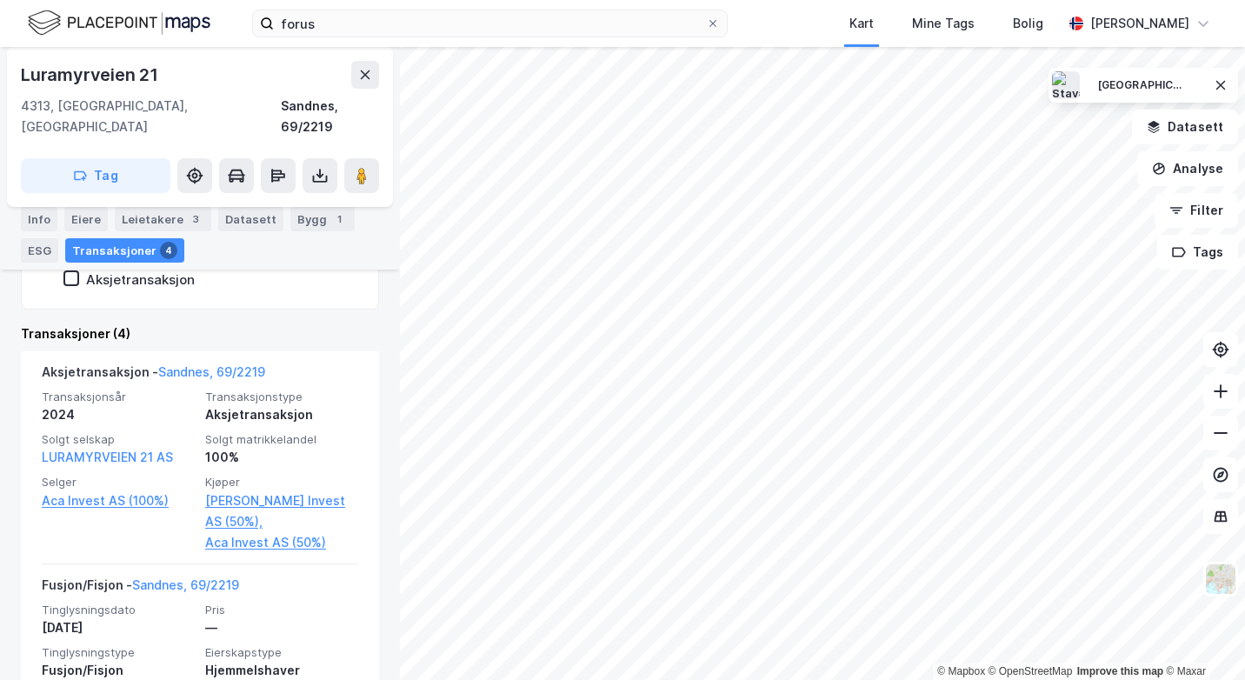
scroll to position [492, 0]
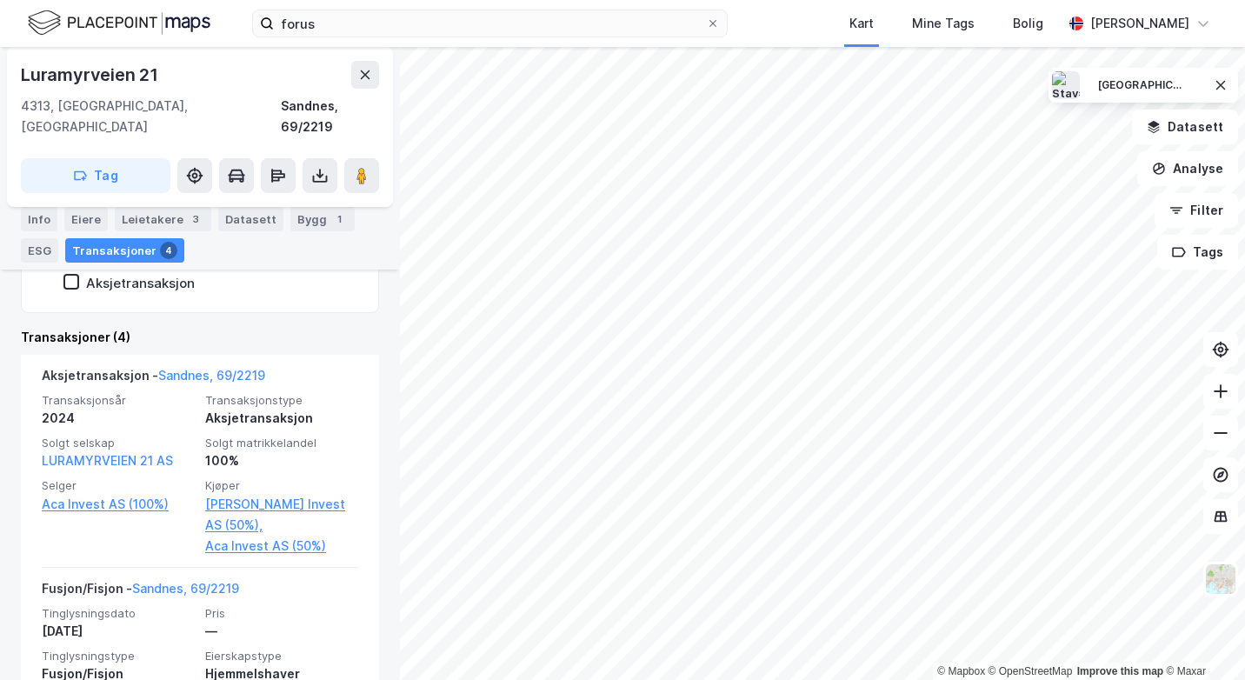
click at [285, 450] on div "100%" at bounding box center [281, 460] width 153 height 21
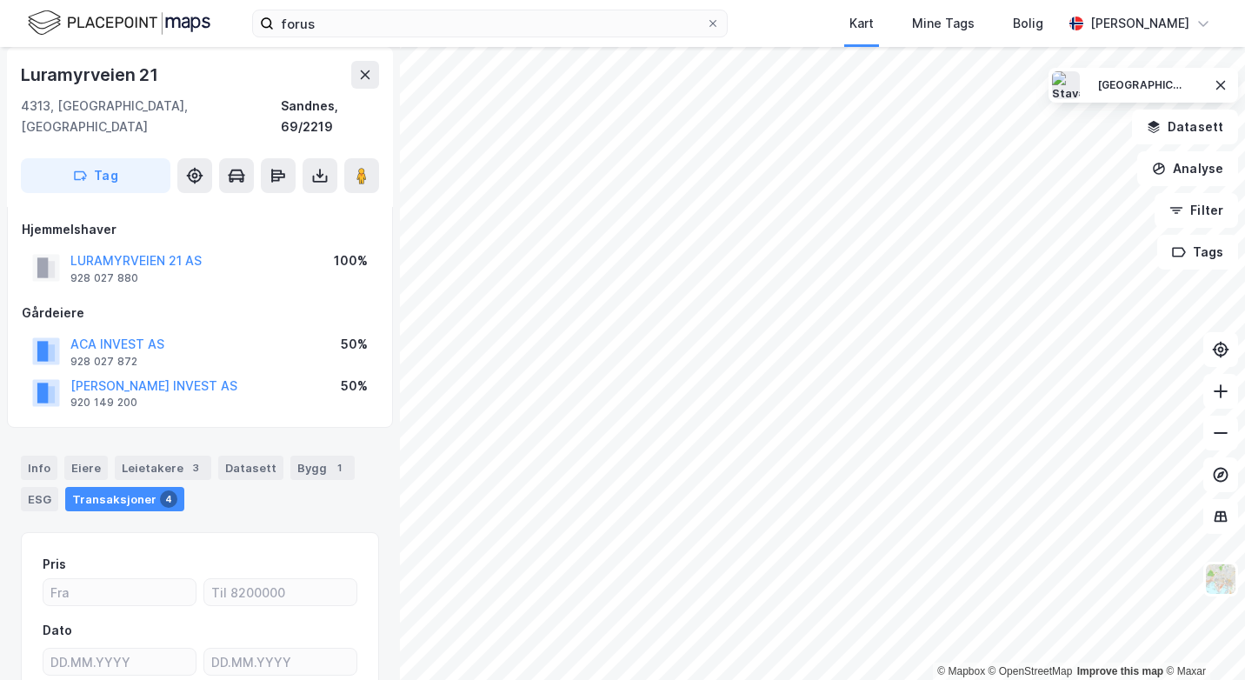
scroll to position [0, 0]
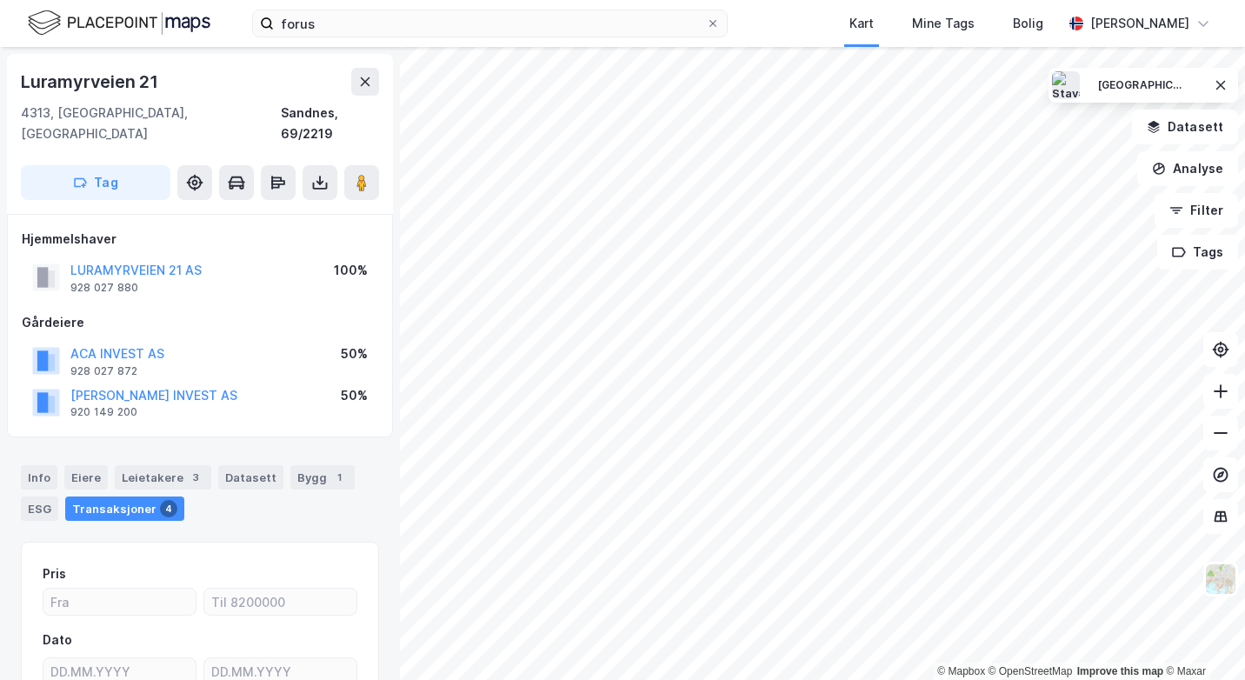
click at [0, 0] on button "LURAMYRVEIEN 21 AS" at bounding box center [0, 0] width 0 height 0
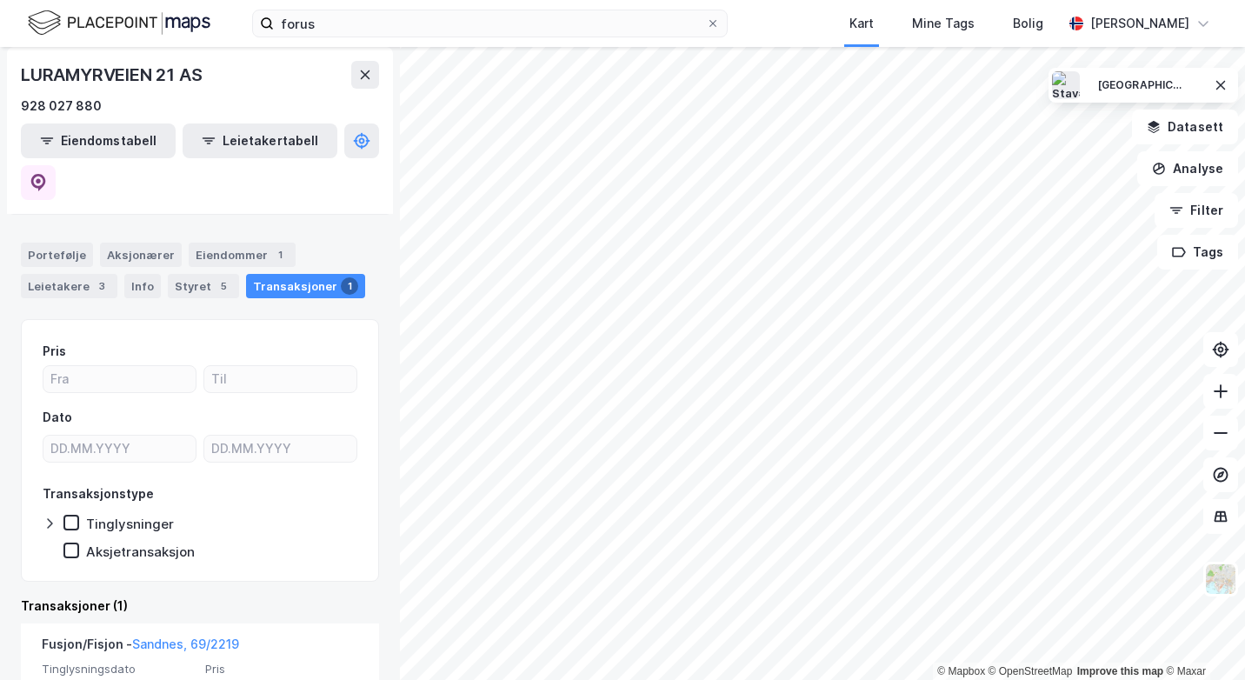
scroll to position [268, 0]
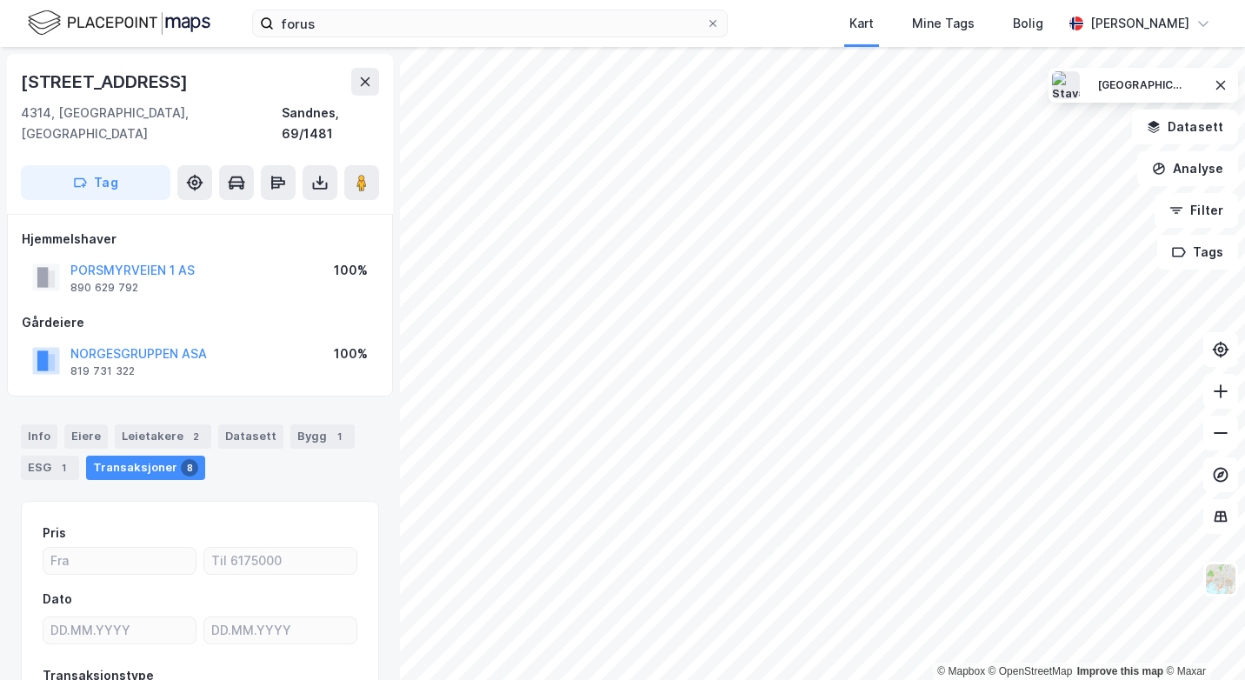
scroll to position [2, 0]
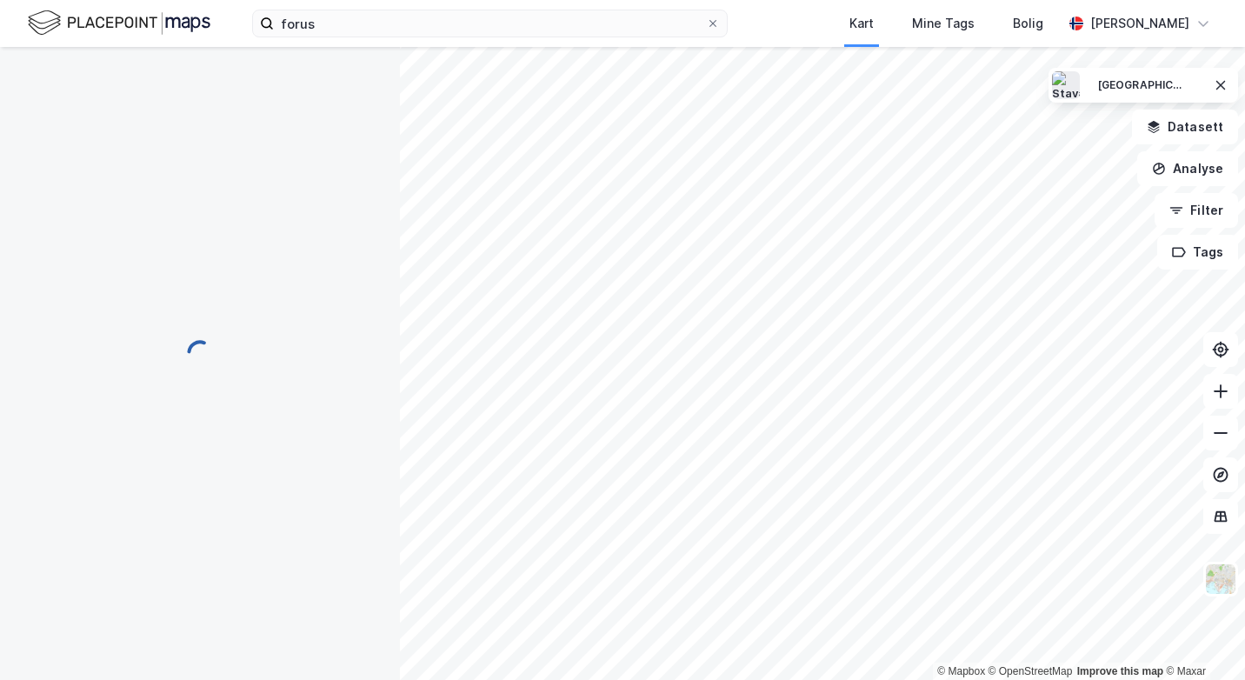
scroll to position [2, 0]
